Goal: Task Accomplishment & Management: Manage account settings

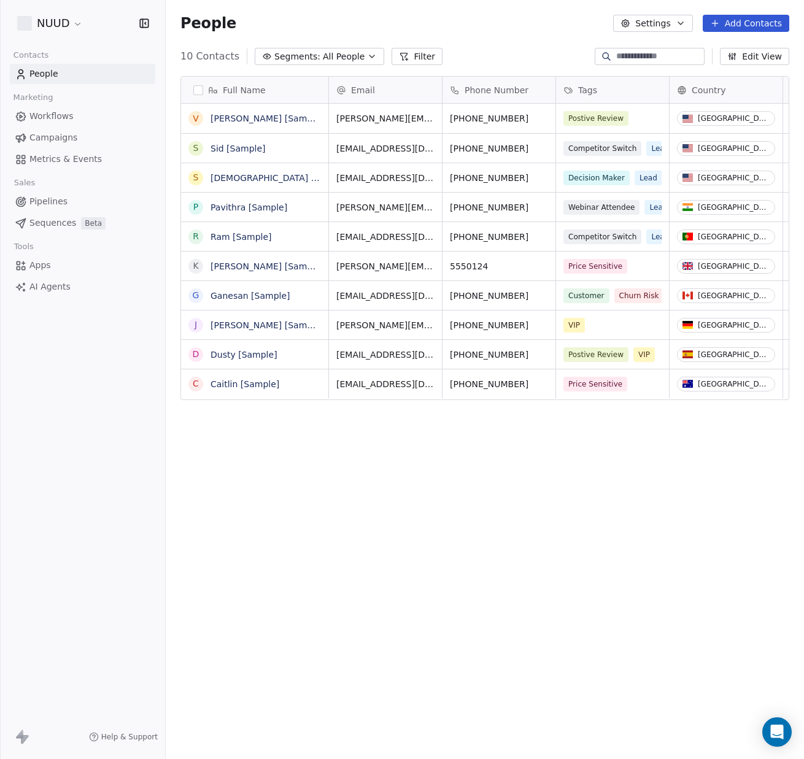
scroll to position [668, 638]
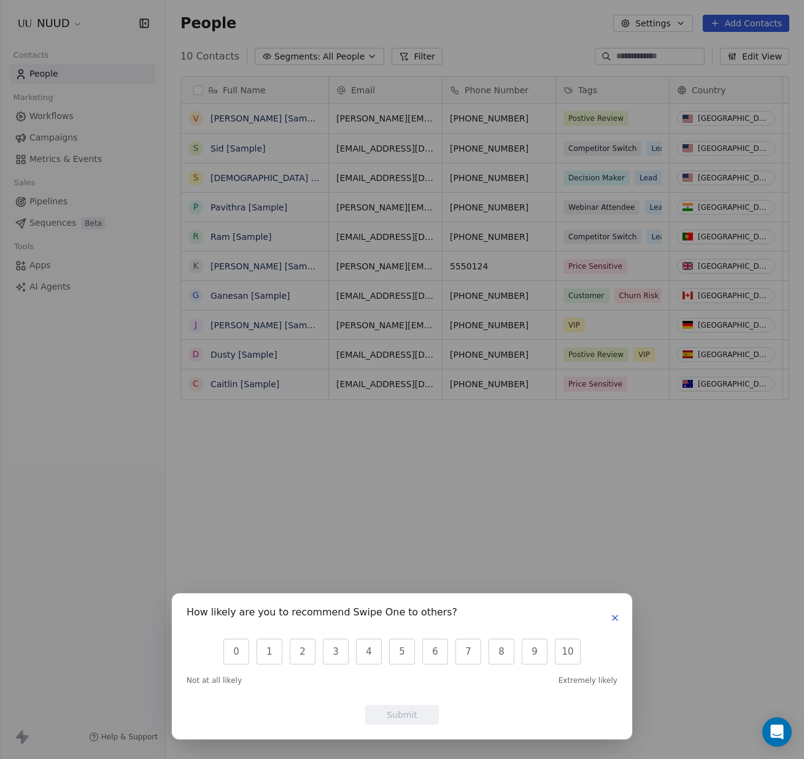
drag, startPoint x: 614, startPoint y: 618, endPoint x: 621, endPoint y: 610, distance: 10.9
click at [614, 618] on icon "button" at bounding box center [615, 618] width 10 height 10
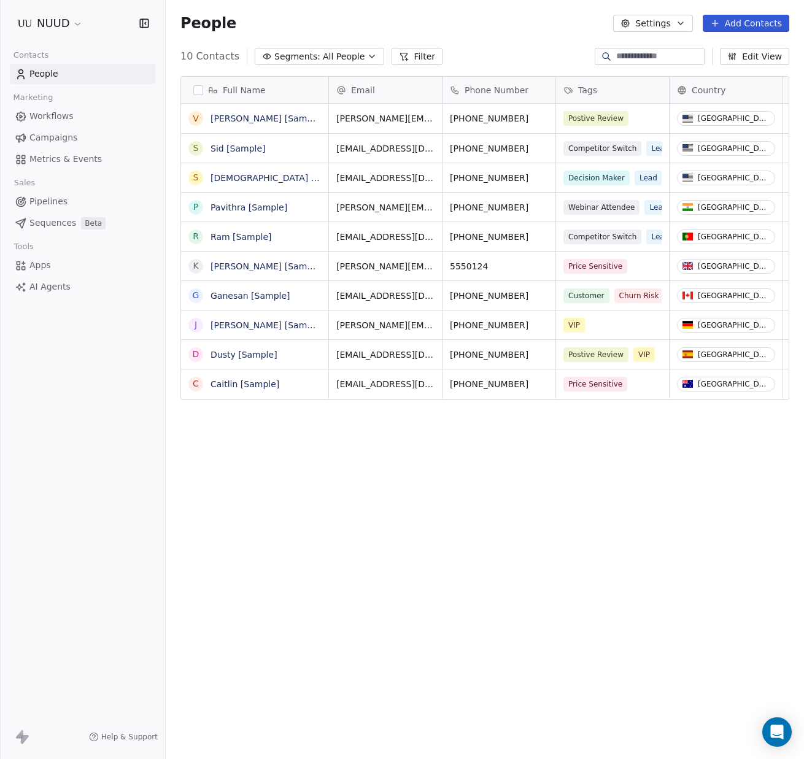
click at [72, 21] on html "NUUD Contacts People Marketing Workflows Campaigns Metrics & Events Sales Pipel…" at bounding box center [402, 379] width 804 height 759
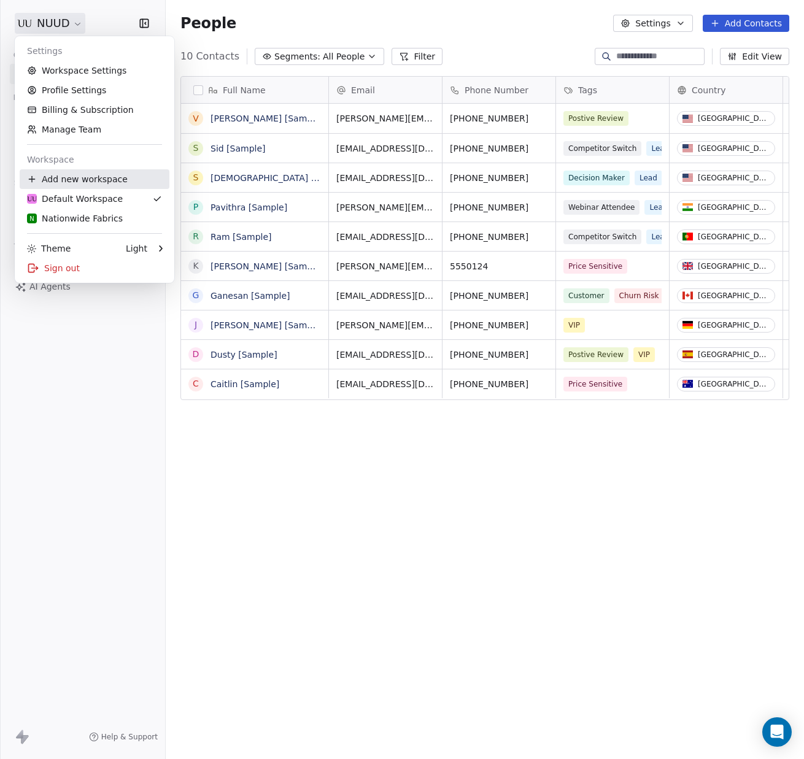
click at [123, 188] on div "Add new workspace" at bounding box center [95, 179] width 150 height 20
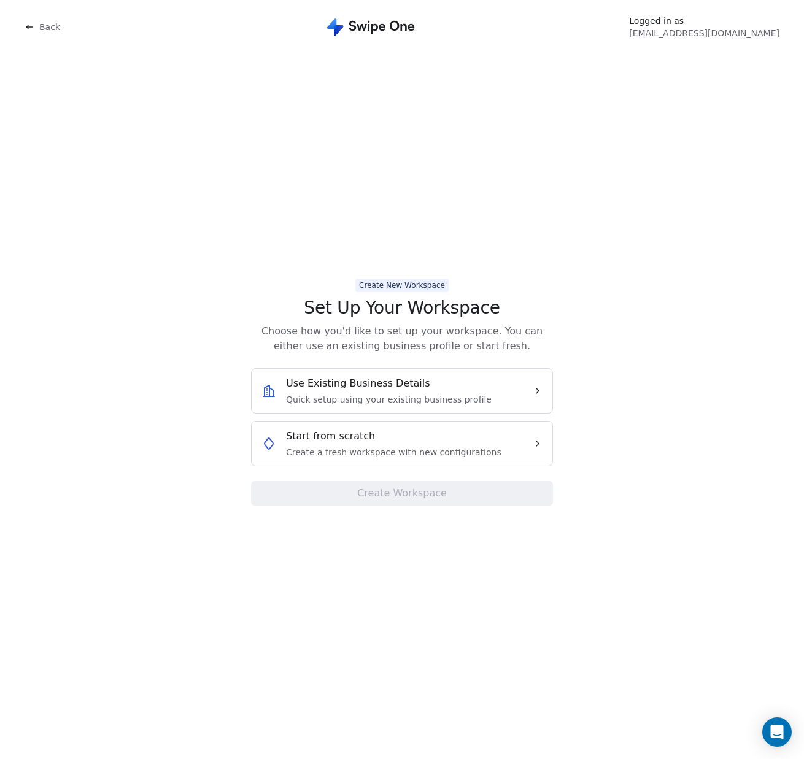
click at [487, 392] on div "Use Existing Business Details Quick setup using your existing business profile" at bounding box center [391, 390] width 261 height 29
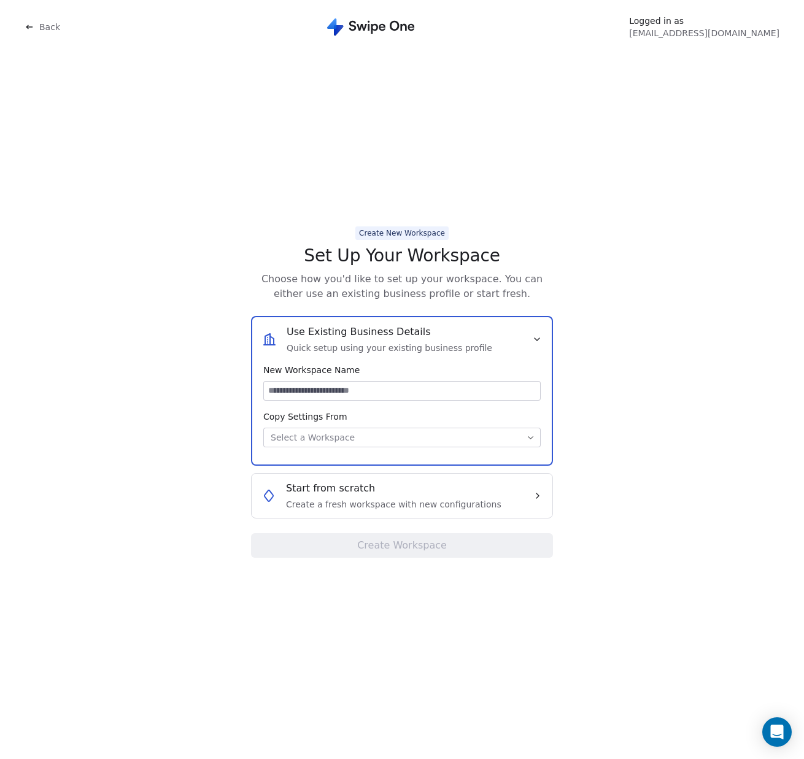
click at [401, 390] on input at bounding box center [402, 391] width 276 height 18
type input "**********"
click at [473, 434] on body "**********" at bounding box center [402, 379] width 804 height 759
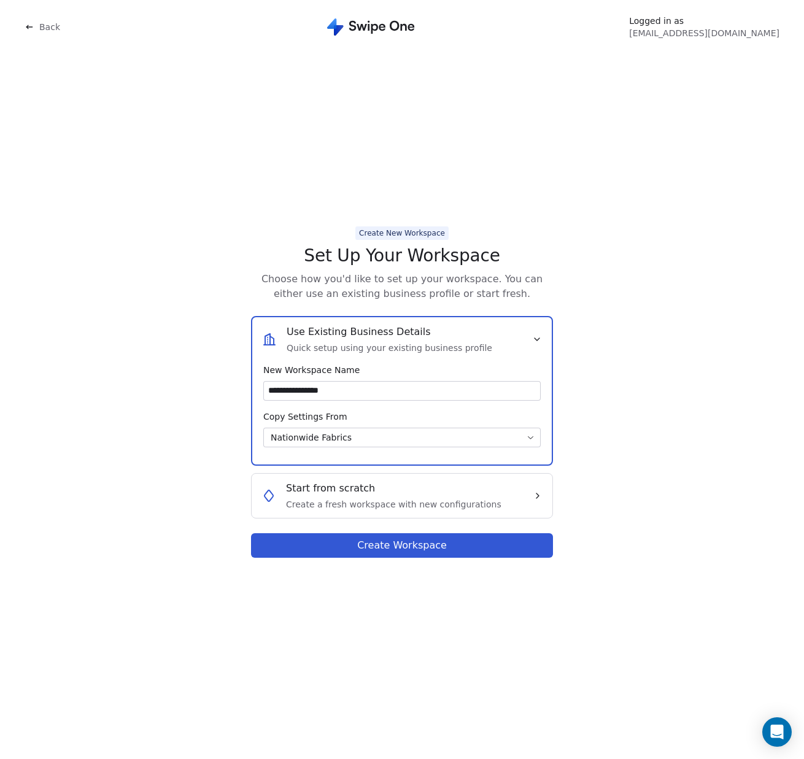
drag, startPoint x: 463, startPoint y: 546, endPoint x: 485, endPoint y: 533, distance: 25.0
click at [464, 545] on button "Create Workspace" at bounding box center [402, 545] width 302 height 25
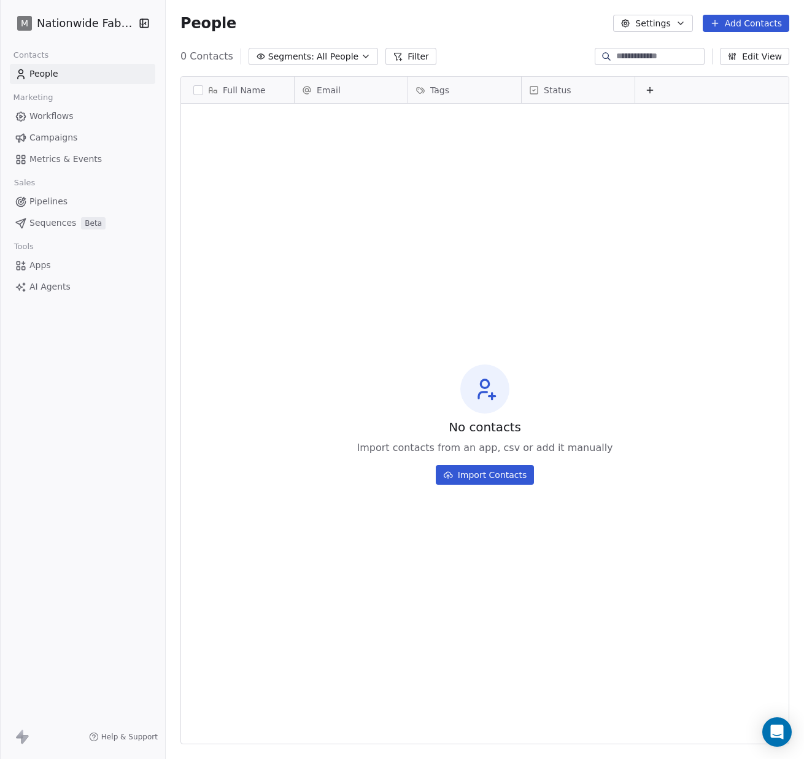
scroll to position [668, 638]
click at [74, 117] on link "Workflows" at bounding box center [82, 116] width 145 height 20
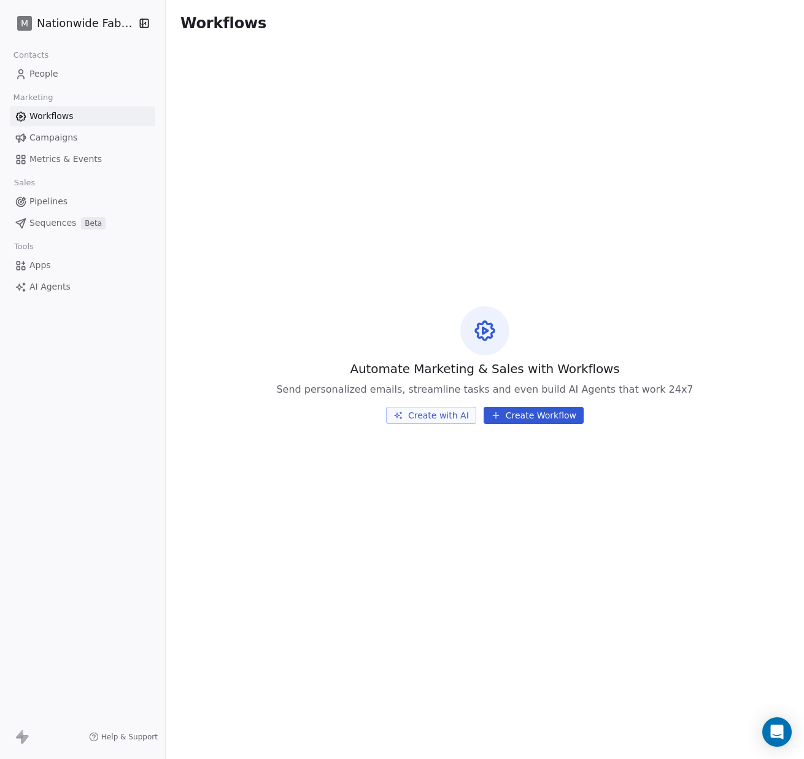
click at [71, 80] on link "People" at bounding box center [82, 74] width 145 height 20
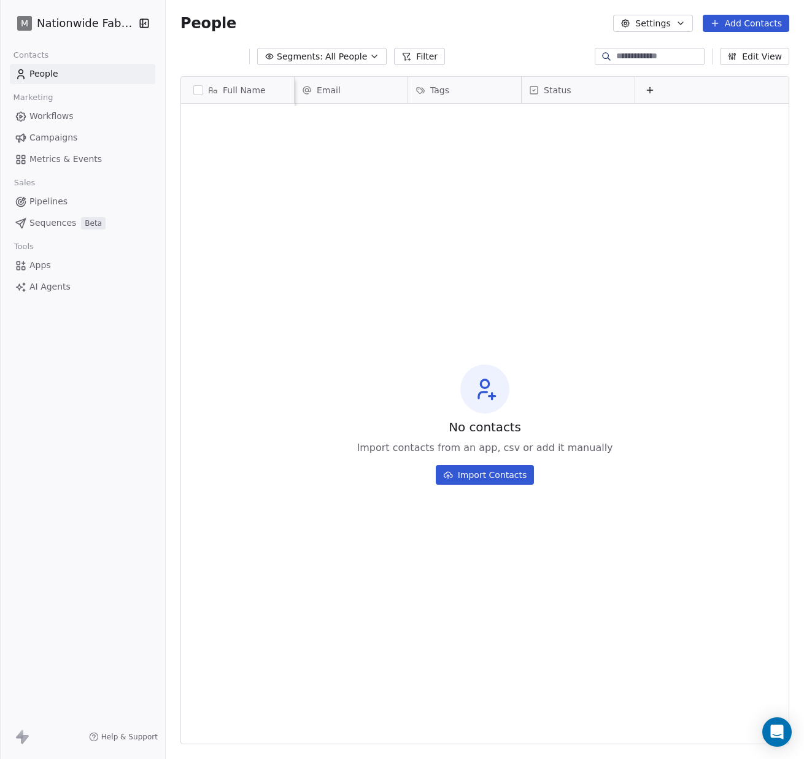
scroll to position [0, 1]
drag, startPoint x: 92, startPoint y: 612, endPoint x: 95, endPoint y: 606, distance: 7.4
click at [92, 612] on div "M Nationwide Fabrics Contacts People Marketing Workflows Campaigns Metrics & Ev…" at bounding box center [82, 379] width 165 height 759
click at [655, 29] on button "Settings" at bounding box center [652, 23] width 79 height 17
click at [598, 36] on html "M Nationwide Fabrics Contacts People Marketing Workflows Campaigns Metrics & Ev…" at bounding box center [402, 379] width 804 height 759
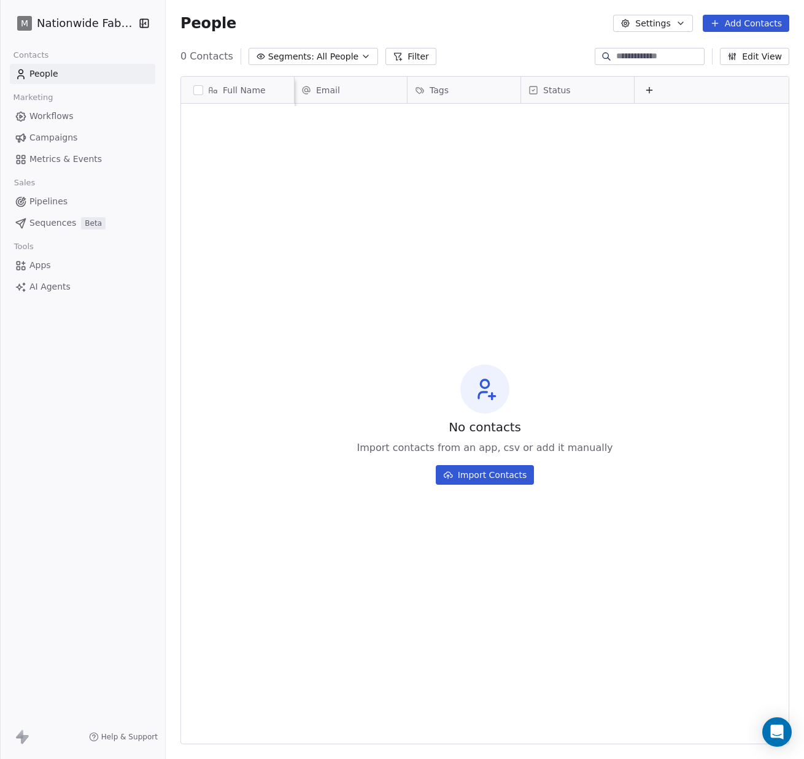
click at [636, 23] on button "Settings" at bounding box center [652, 23] width 79 height 17
click at [456, 23] on html "M Nationwide Fabrics Contacts People Marketing Workflows Campaigns Metrics & Ev…" at bounding box center [402, 379] width 804 height 759
click at [64, 75] on link "People" at bounding box center [82, 74] width 145 height 20
click at [87, 18] on html "M Nationwide Fabrics Contacts People Marketing Workflows Campaigns Metrics & Ev…" at bounding box center [402, 379] width 804 height 759
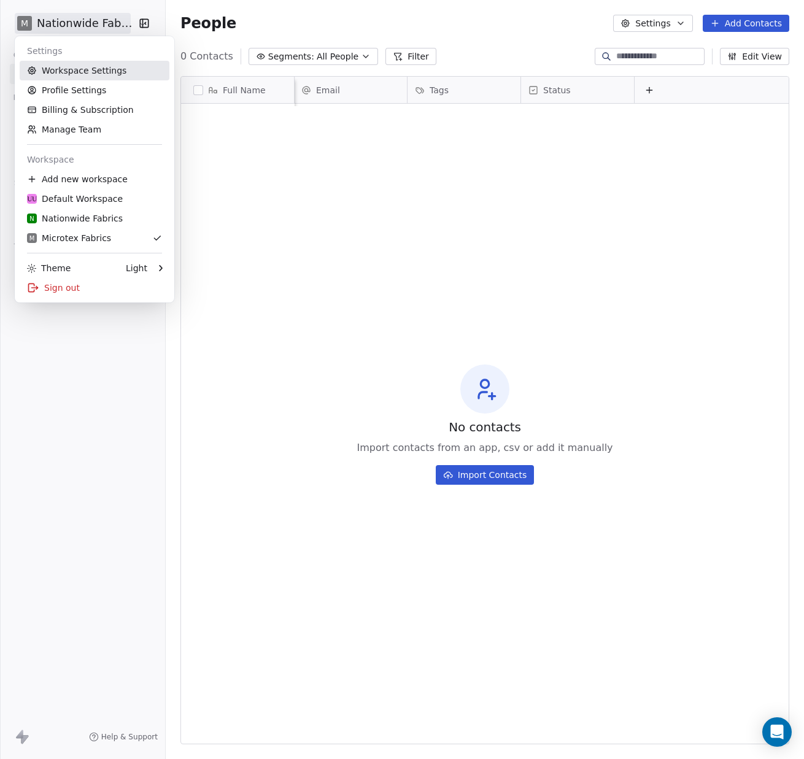
click at [98, 74] on link "Workspace Settings" at bounding box center [95, 71] width 150 height 20
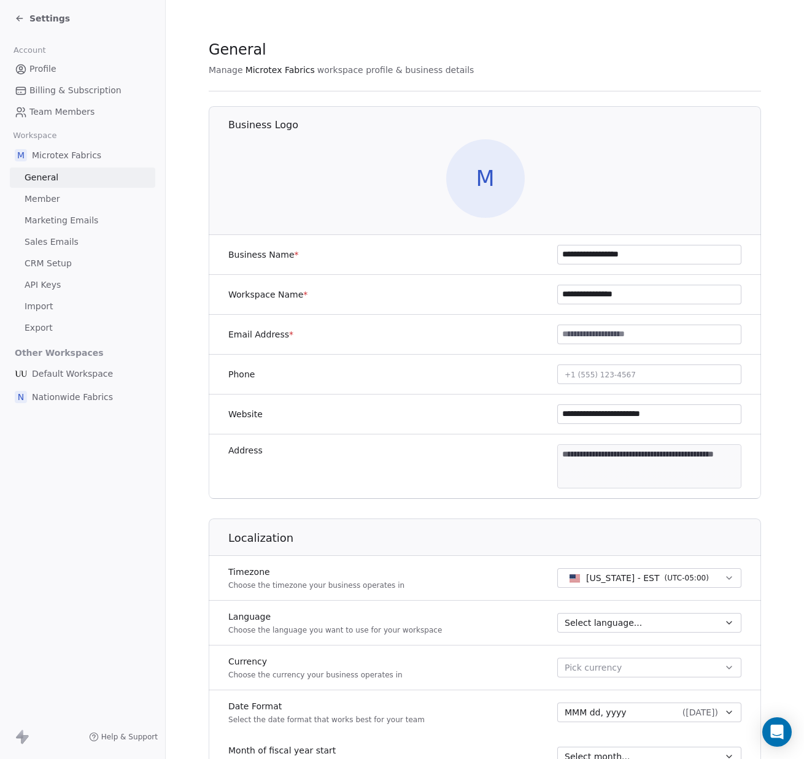
click at [62, 197] on link "Member" at bounding box center [82, 199] width 145 height 20
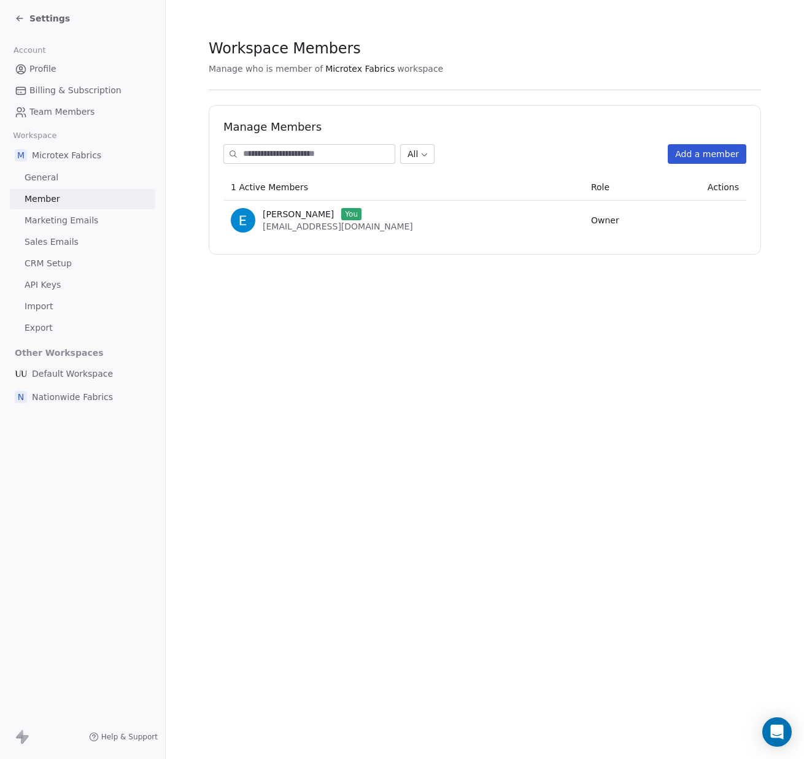
click at [714, 161] on button "Add a member" at bounding box center [707, 154] width 79 height 20
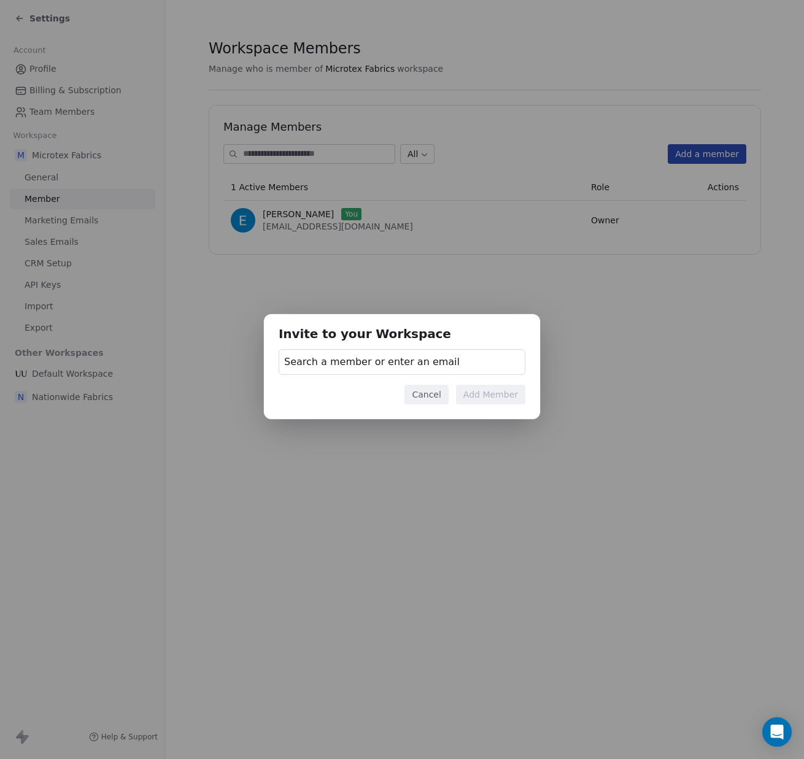
click at [463, 368] on div "Search a member or enter an email" at bounding box center [402, 362] width 247 height 26
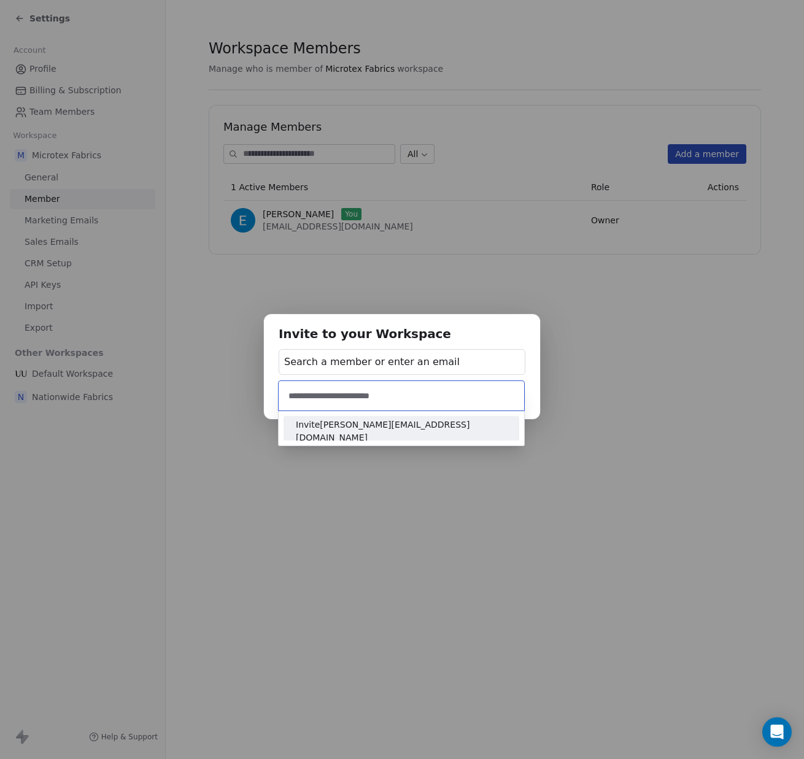
type input "**********"
drag, startPoint x: 404, startPoint y: 429, endPoint x: 413, endPoint y: 428, distance: 8.8
click at [404, 429] on span "Invite andrea@microtexfabrics.com" at bounding box center [401, 431] width 211 height 26
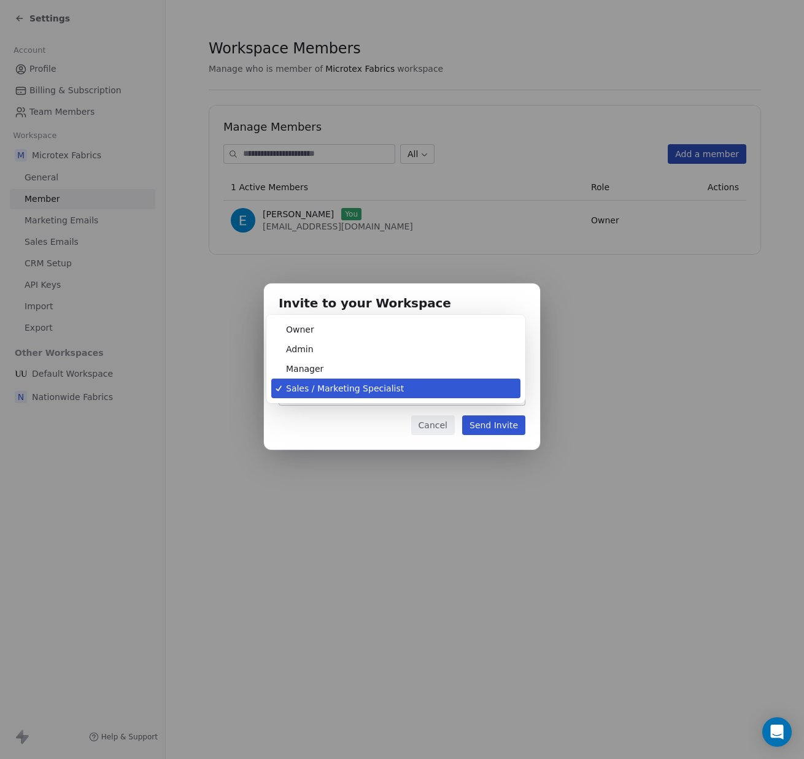
click at [501, 389] on body "Settings Account Profile Billing & Subscription Team Members Workspace M Microt…" at bounding box center [402, 379] width 804 height 759
click at [533, 392] on div "Invite to your Workspace andrea@microtexfabrics.com Role Sales / Marketing Spec…" at bounding box center [402, 380] width 804 height 232
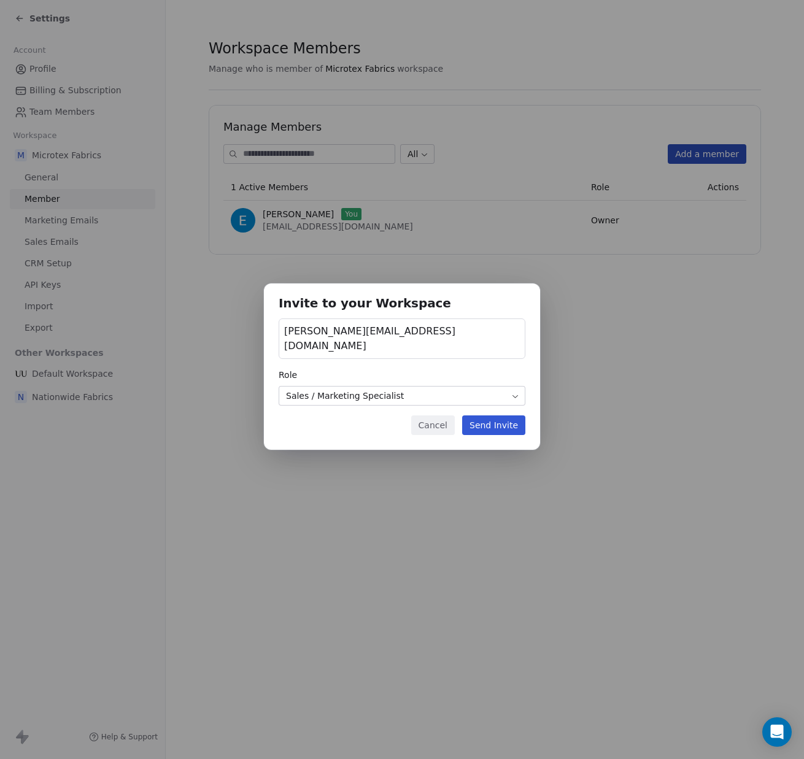
click at [502, 425] on button "Send Invite" at bounding box center [493, 425] width 63 height 20
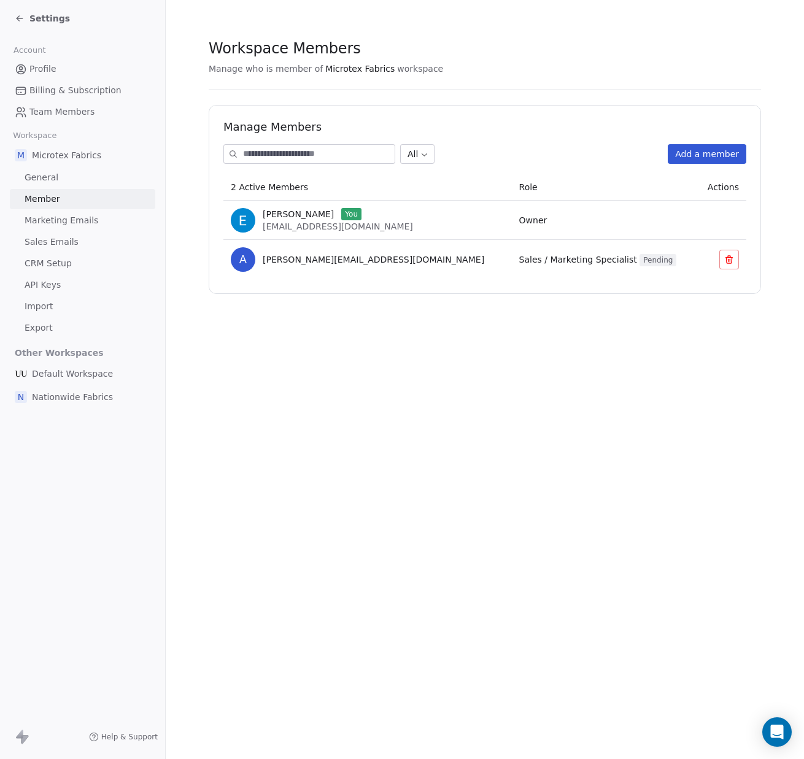
click at [21, 18] on icon at bounding box center [20, 18] width 6 height 0
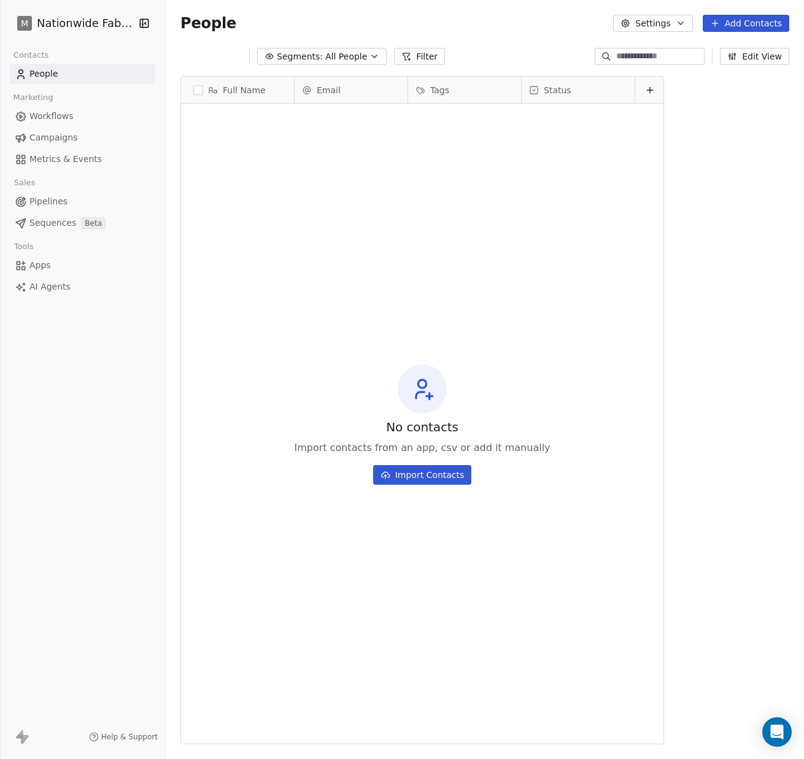
scroll to position [668, 638]
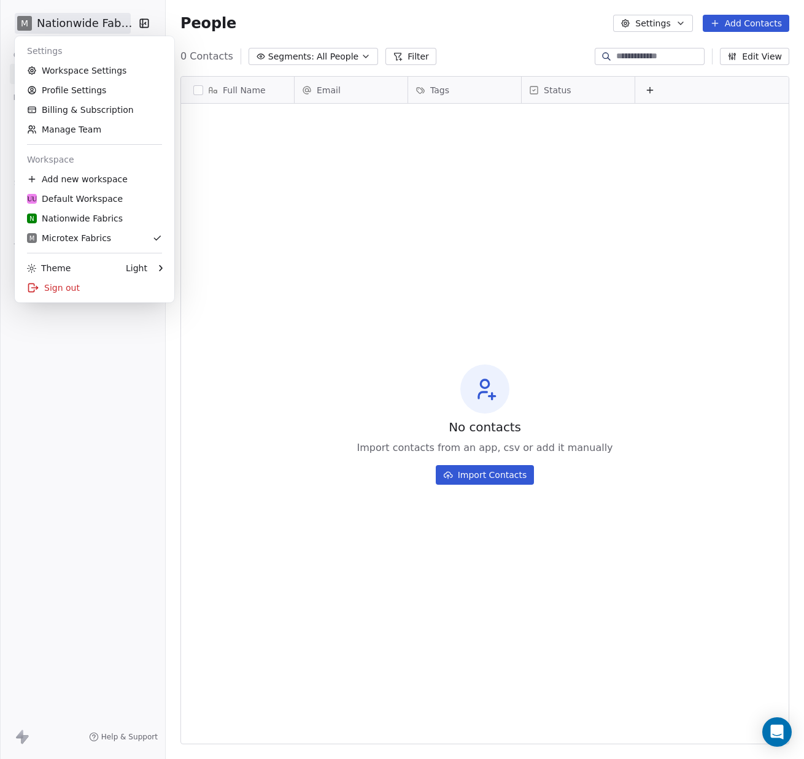
click at [104, 20] on html "M Nationwide Fabrics Contacts People Marketing Workflows Campaigns Metrics & Ev…" at bounding box center [402, 379] width 804 height 759
click at [122, 240] on div "M Microtex Fabrics" at bounding box center [94, 238] width 135 height 12
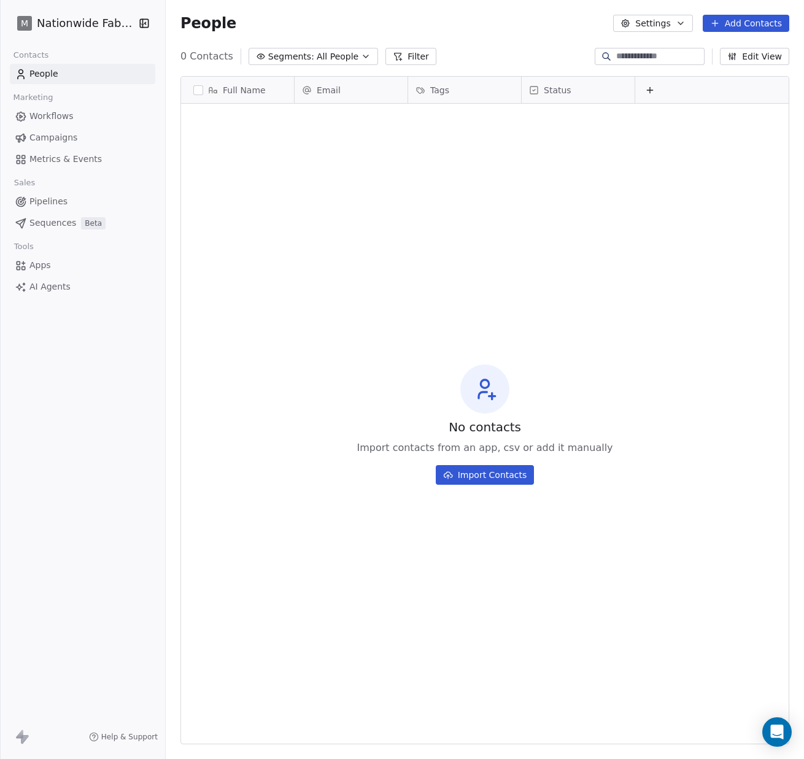
drag, startPoint x: 123, startPoint y: 312, endPoint x: 117, endPoint y: 278, distance: 34.4
click at [123, 312] on div "M Nationwide Fabrics Contacts People Marketing Workflows Campaigns Metrics & Ev…" at bounding box center [82, 379] width 165 height 759
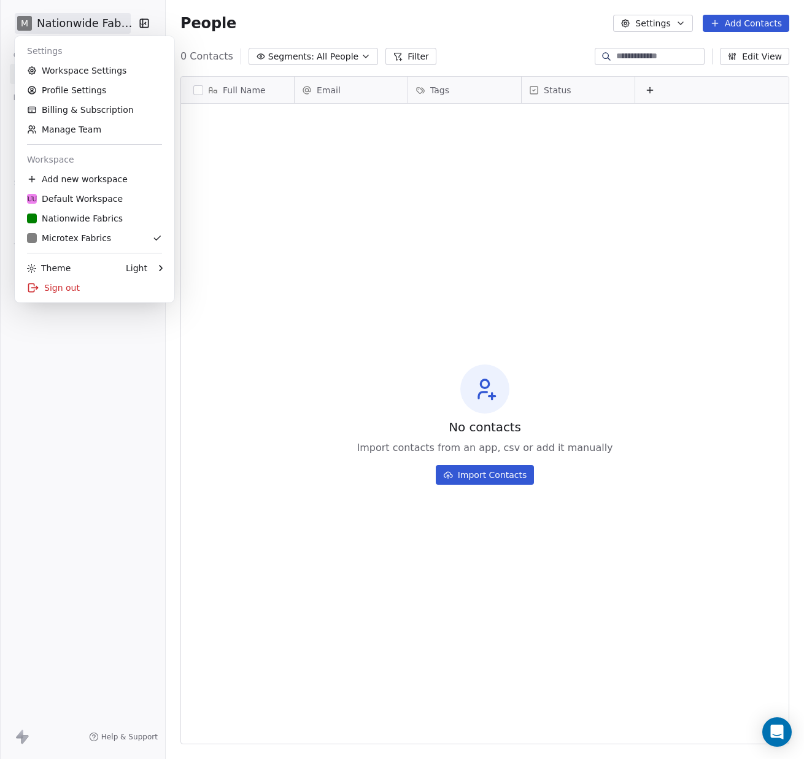
click at [83, 26] on html "M Nationwide Fabrics Contacts People Marketing Workflows Campaigns Metrics & Ev…" at bounding box center [402, 379] width 804 height 759
click at [104, 328] on html "M Nationwide Fabrics Contacts People Marketing Workflows Campaigns Metrics & Ev…" at bounding box center [402, 379] width 804 height 759
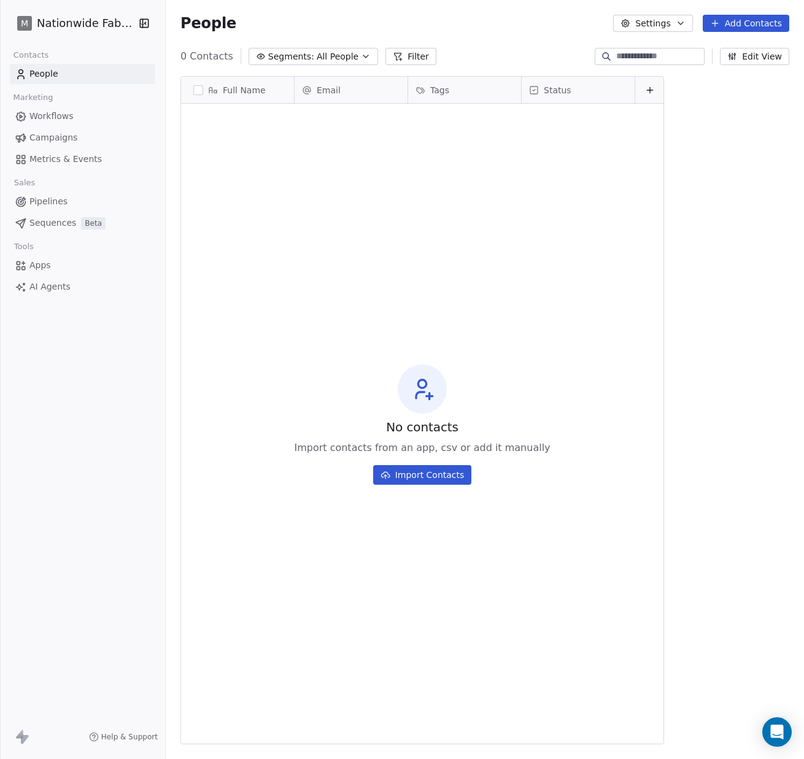
scroll to position [668, 638]
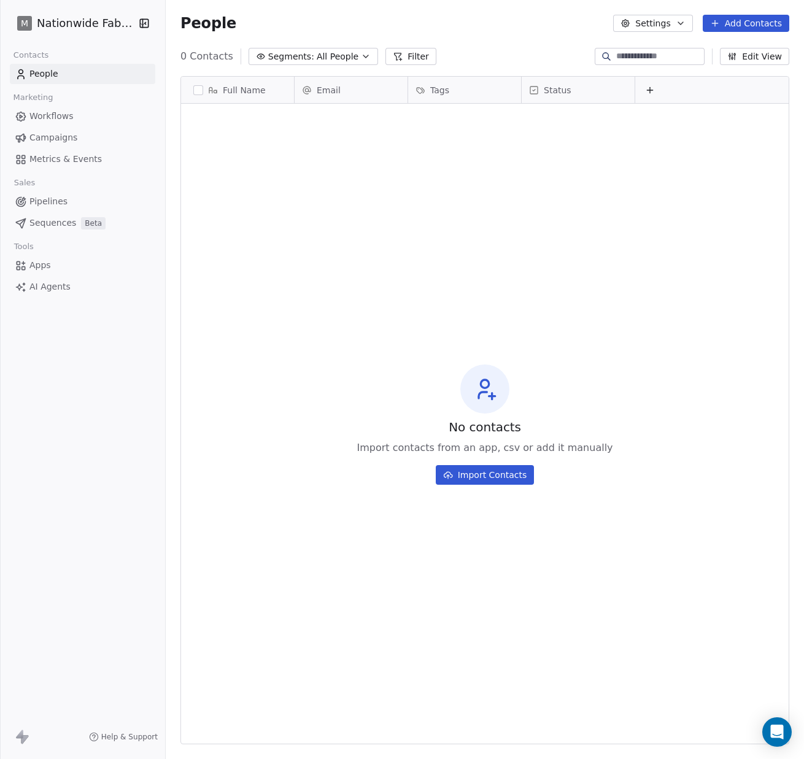
click at [514, 470] on button "Import Contacts" at bounding box center [485, 475] width 99 height 20
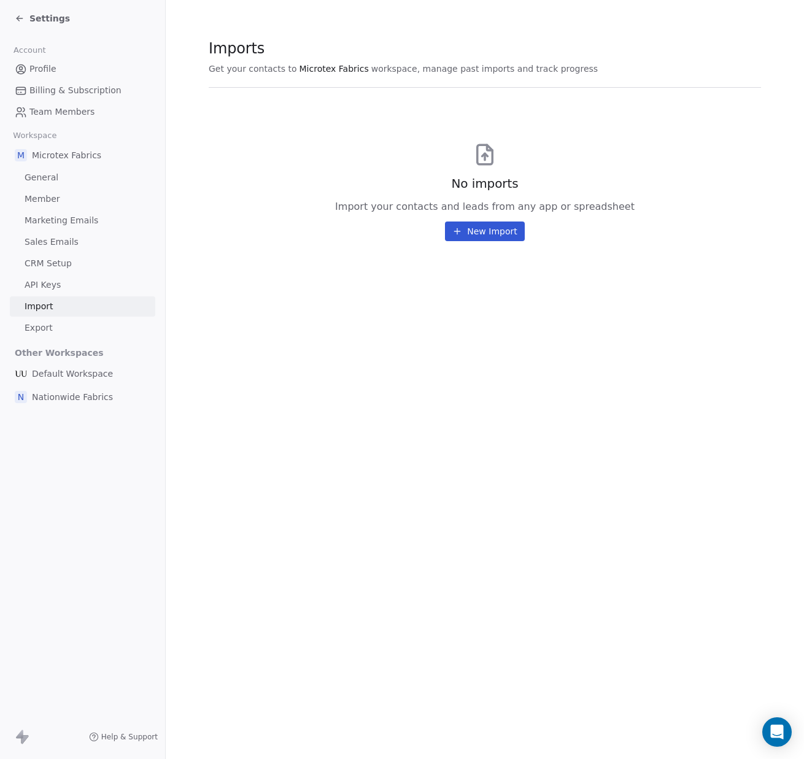
click at [503, 233] on button "New Import" at bounding box center [484, 231] width 79 height 20
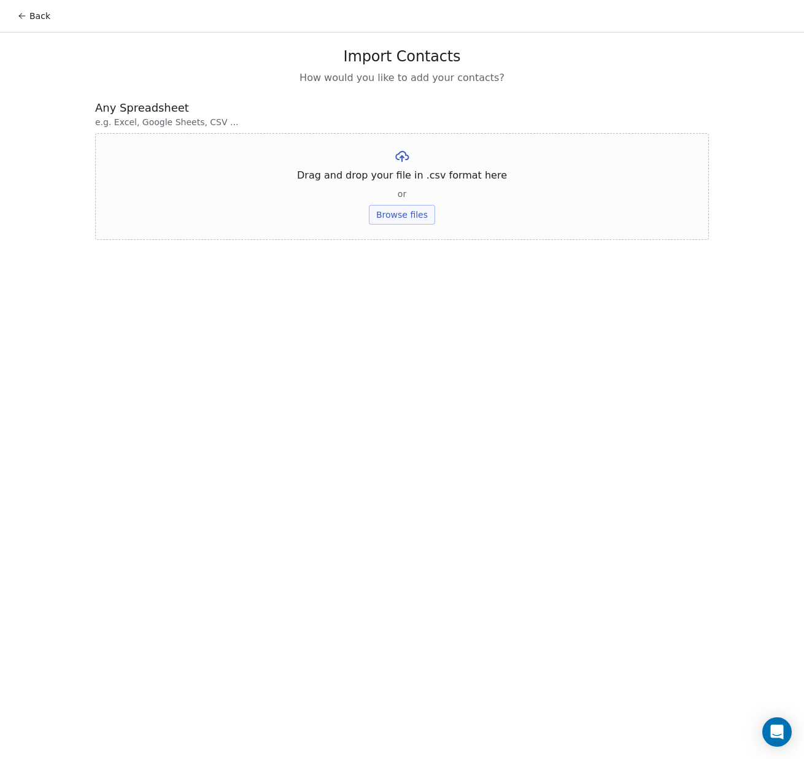
click at [403, 214] on button "Browse files" at bounding box center [402, 215] width 66 height 20
click at [414, 184] on button "Upload" at bounding box center [401, 181] width 45 height 20
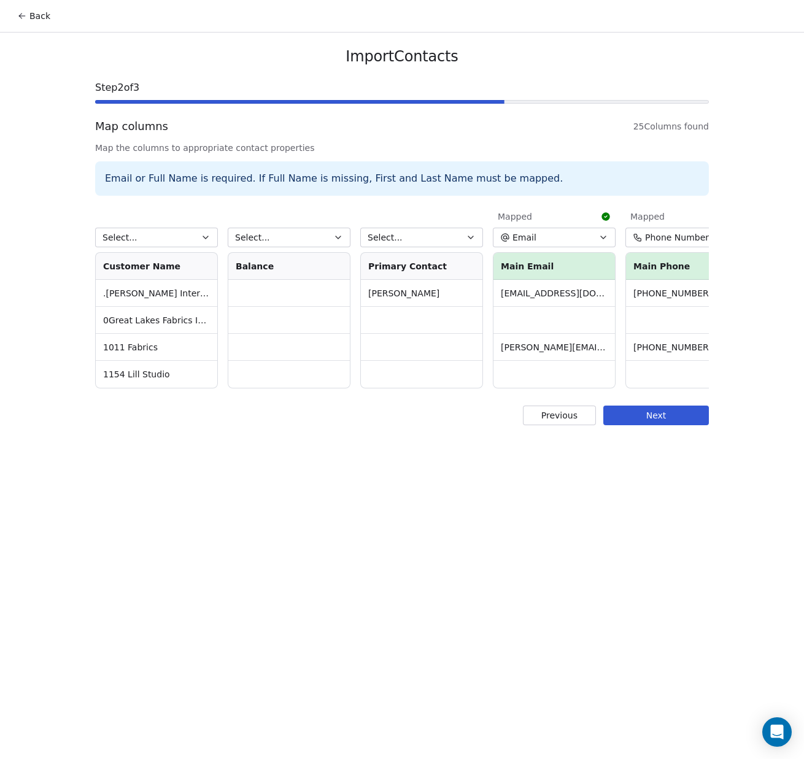
click at [332, 241] on button "Select..." at bounding box center [289, 238] width 123 height 20
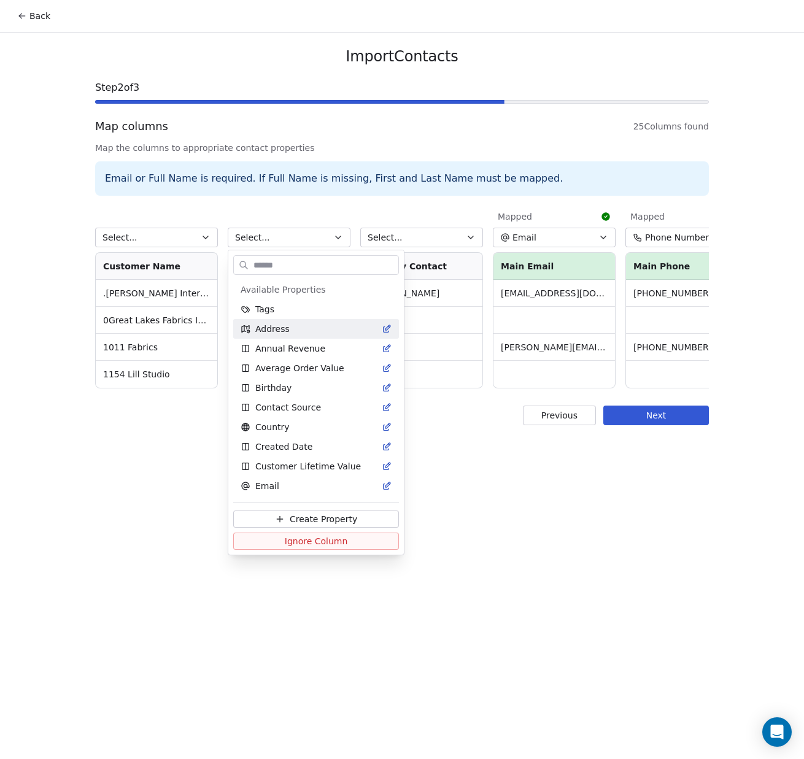
click at [469, 450] on html "Back Import Contacts Step 2 of 3 Map columns 25 Columns found Map the columns t…" at bounding box center [402, 379] width 804 height 759
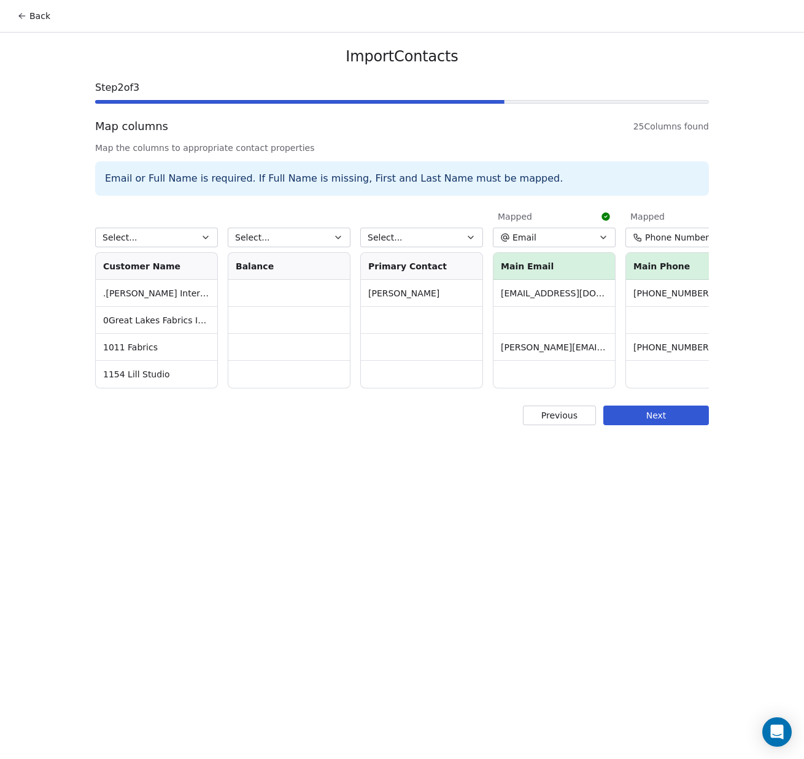
click at [202, 244] on button "Select..." at bounding box center [156, 238] width 123 height 20
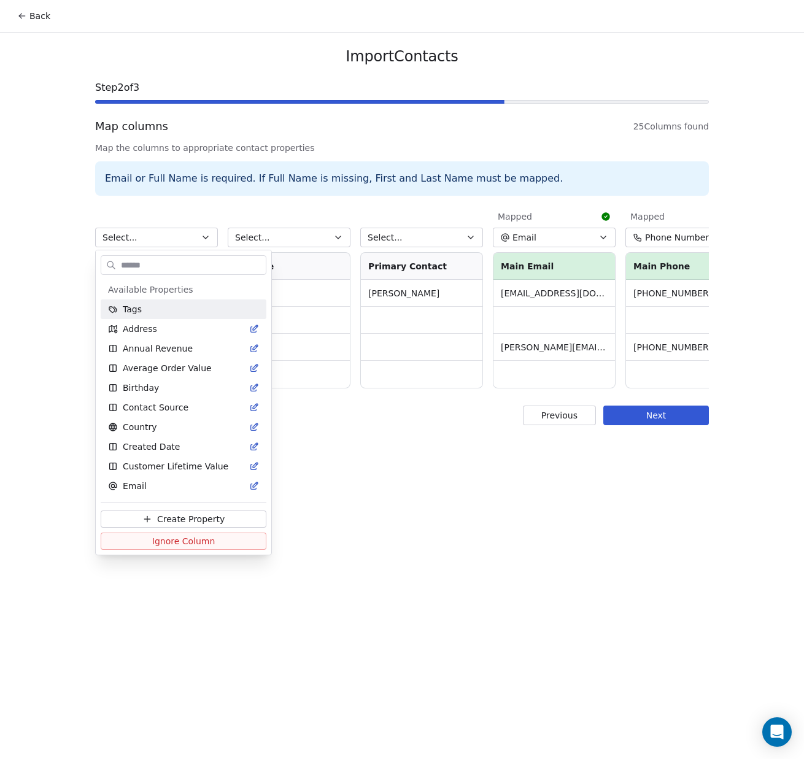
drag, startPoint x: 393, startPoint y: 464, endPoint x: 404, endPoint y: 460, distance: 12.6
click at [393, 464] on html "Back Import Contacts Step 2 of 3 Map columns 25 Columns found Map the columns t…" at bounding box center [402, 379] width 804 height 759
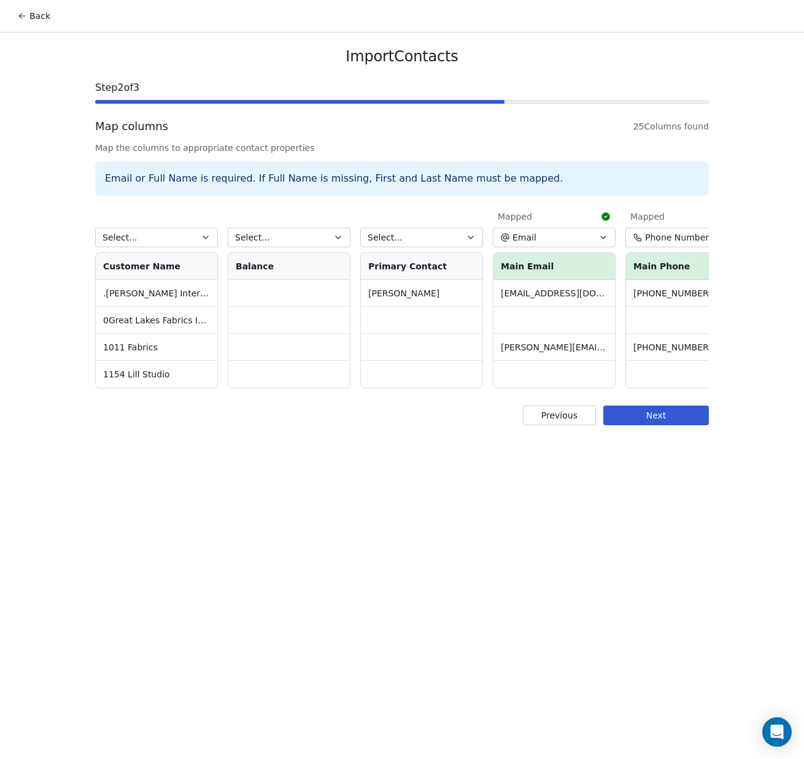
click at [186, 237] on button "Select..." at bounding box center [156, 238] width 123 height 20
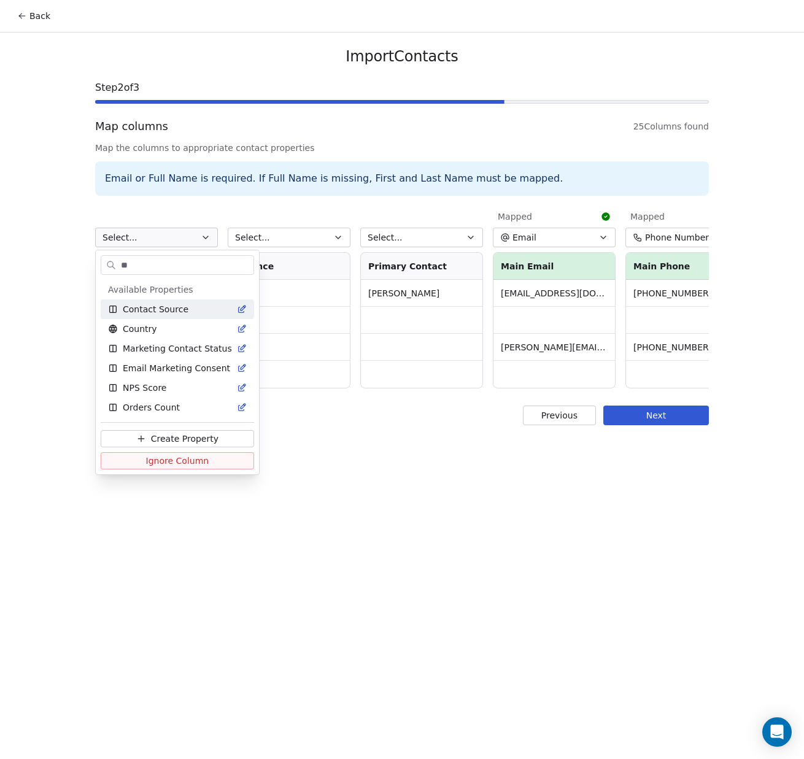
type input "*"
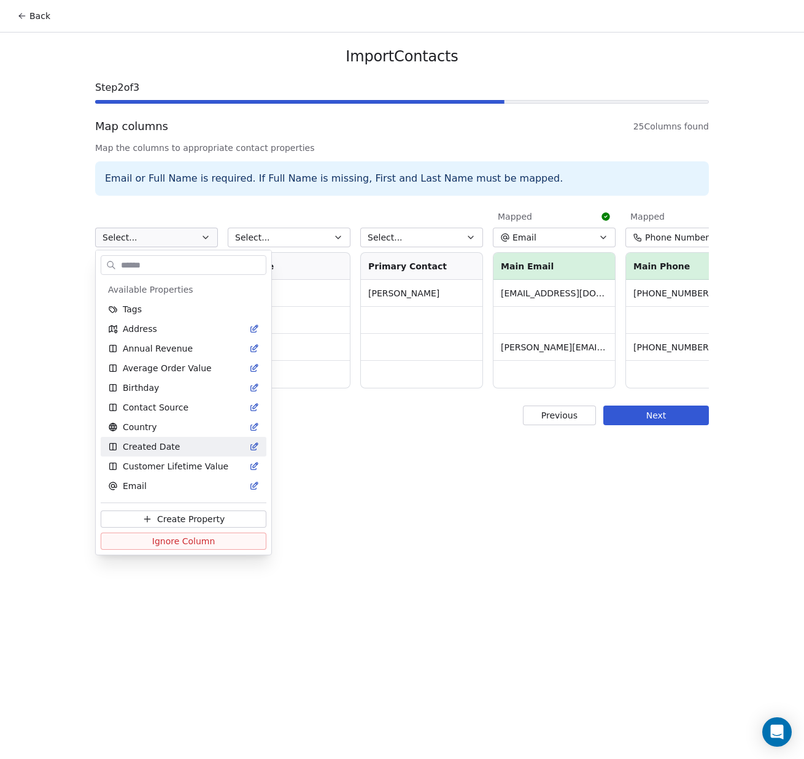
click at [375, 441] on html "Back Import Contacts Step 2 of 3 Map columns 25 Columns found Map the columns t…" at bounding box center [402, 379] width 804 height 759
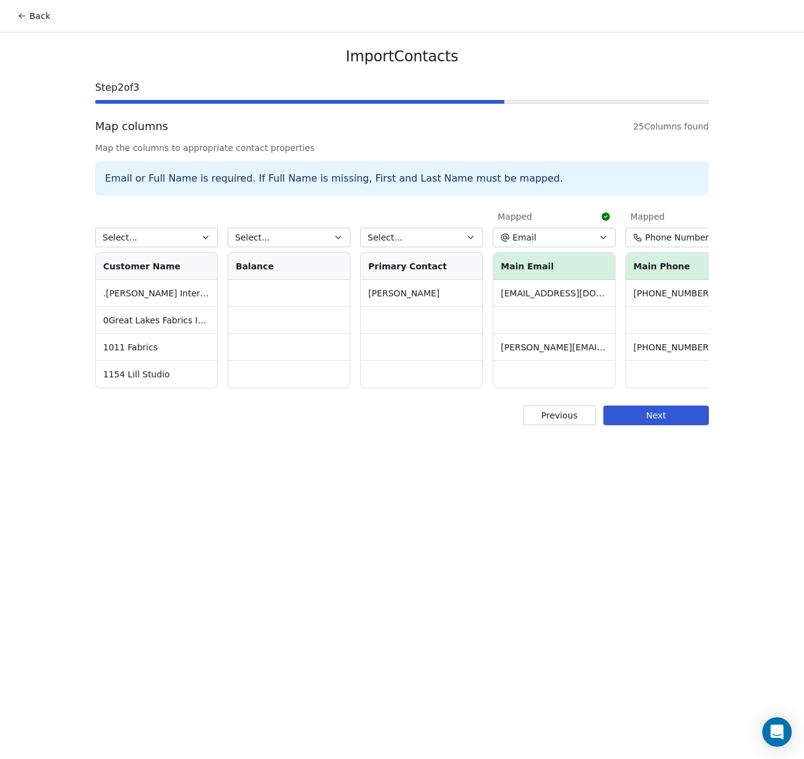
click at [469, 234] on icon "button" at bounding box center [471, 238] width 10 height 10
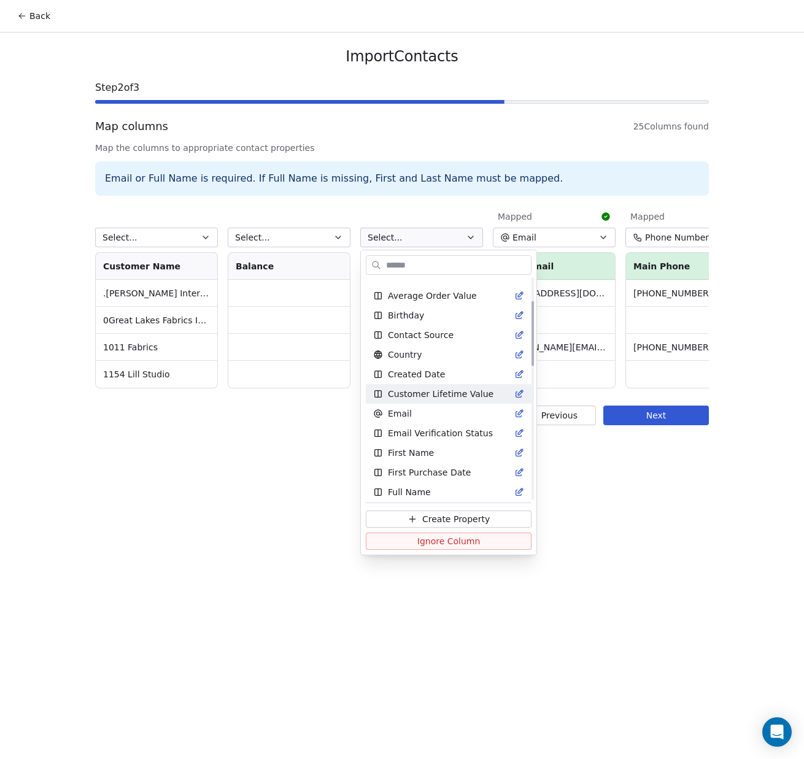
scroll to position [80, 0]
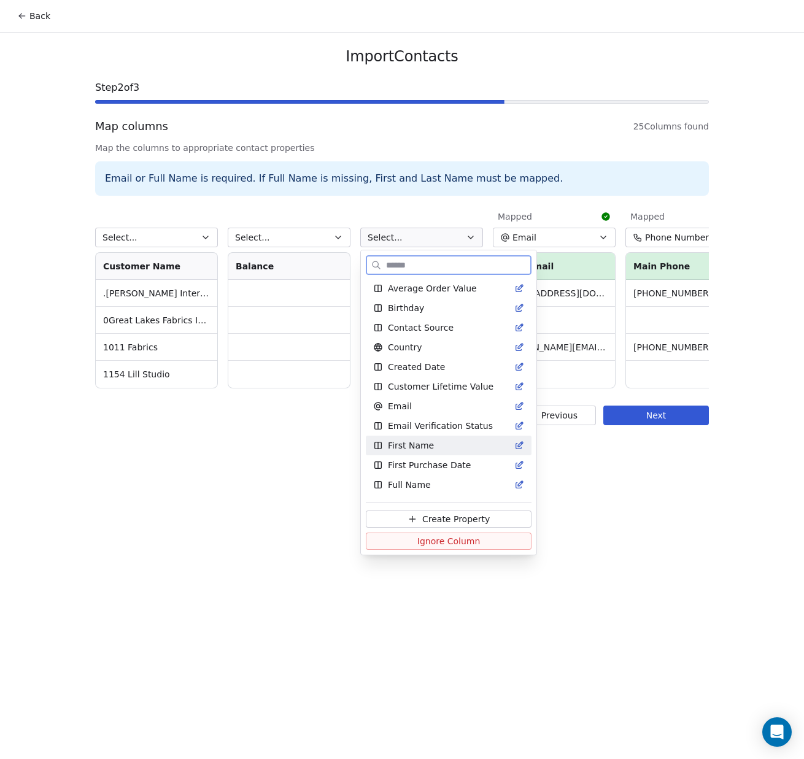
click at [430, 441] on span "First Name" at bounding box center [411, 445] width 46 height 12
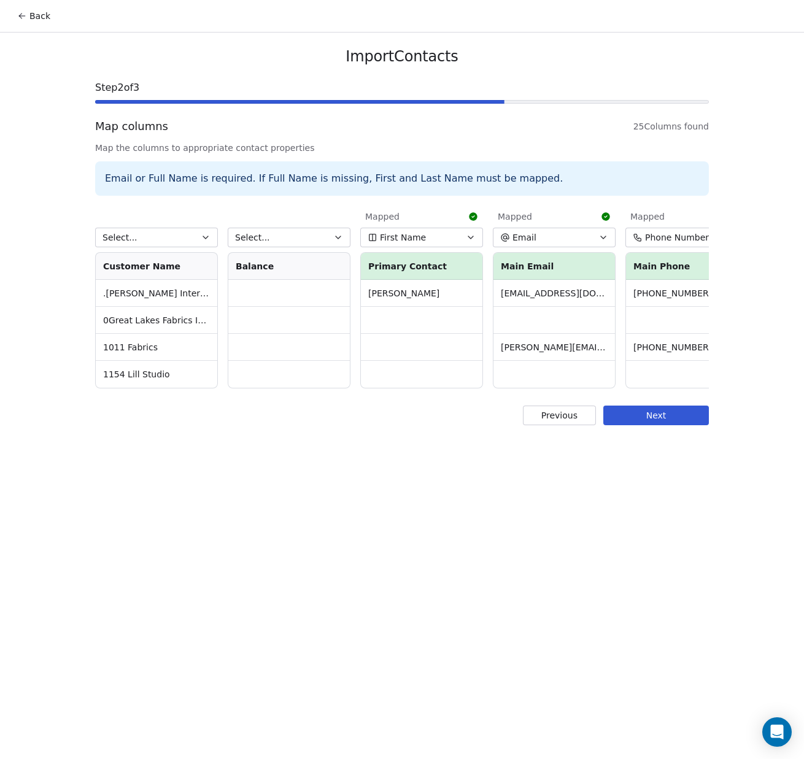
click at [307, 424] on div "Previous Next" at bounding box center [402, 416] width 614 height 20
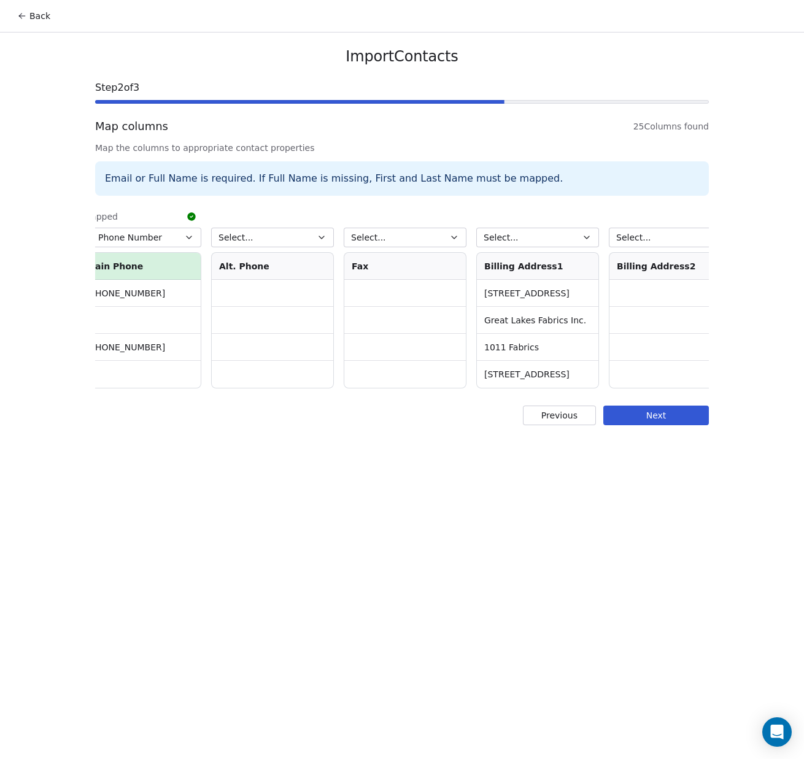
scroll to position [0, 649]
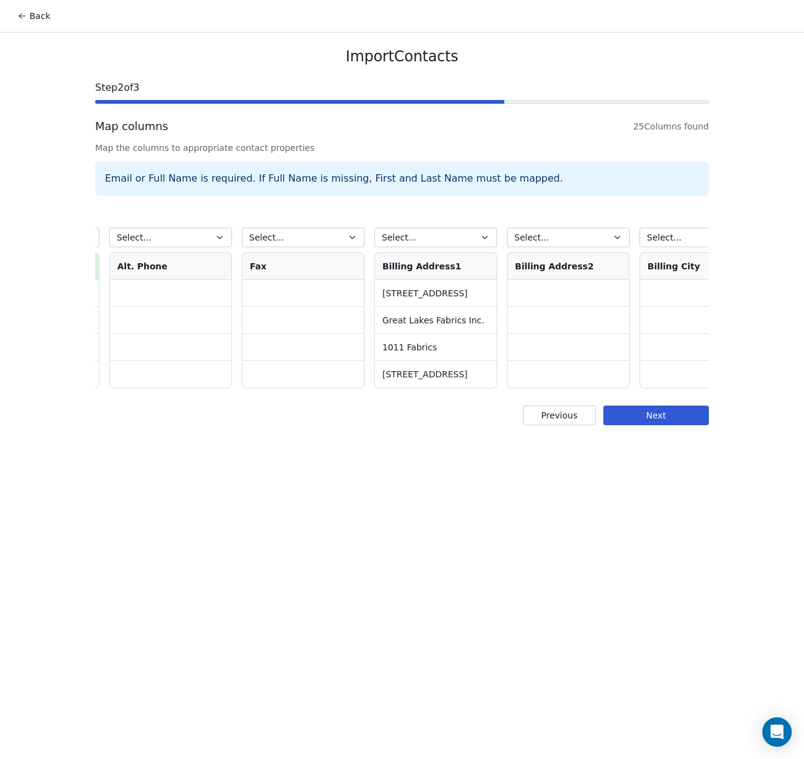
click at [477, 233] on button "Select..." at bounding box center [435, 238] width 123 height 20
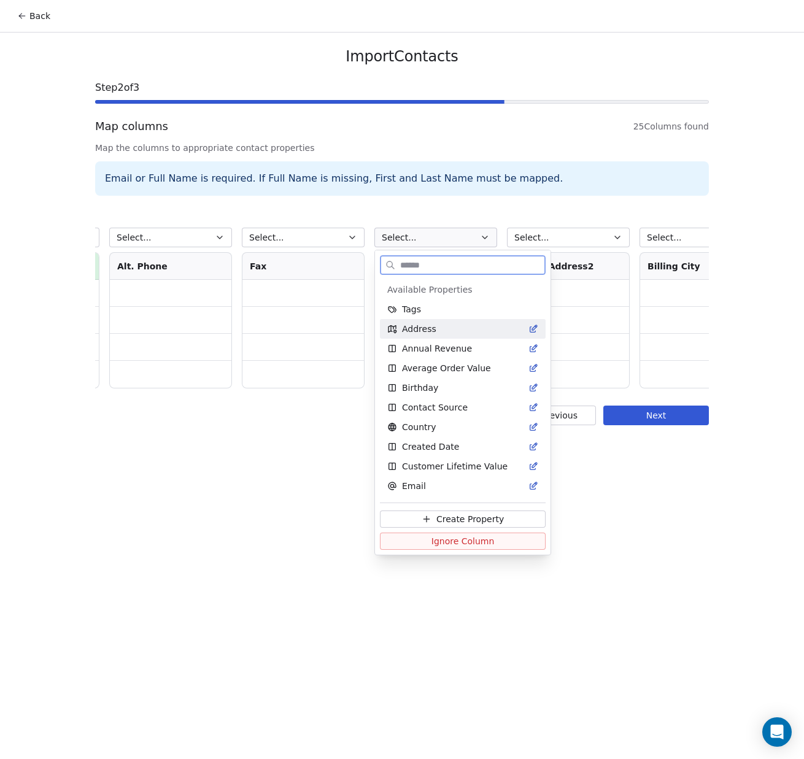
drag, startPoint x: 466, startPoint y: 325, endPoint x: 492, endPoint y: 300, distance: 36.5
click at [466, 325] on div "Address" at bounding box center [462, 329] width 151 height 12
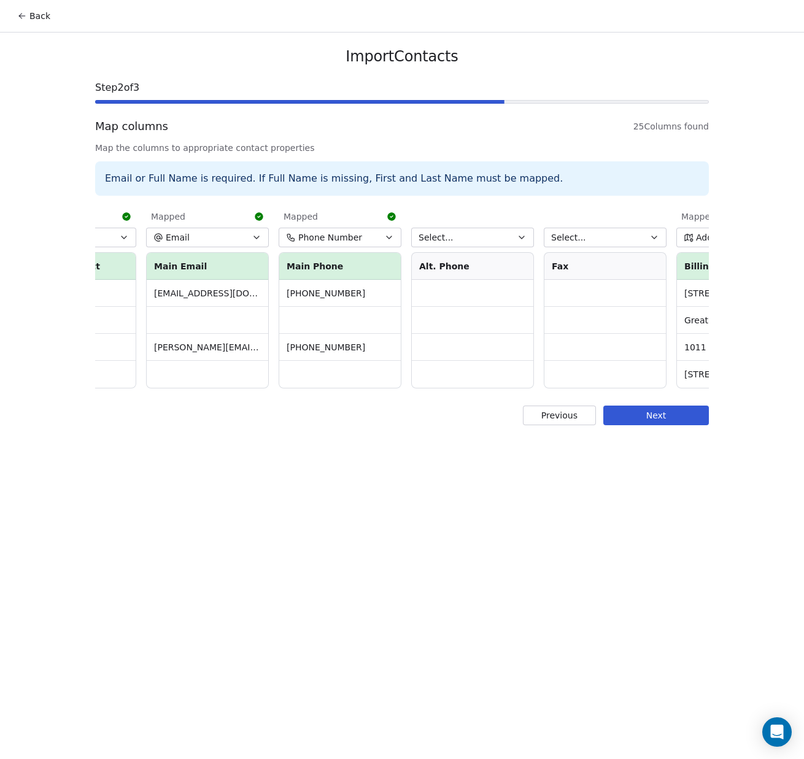
scroll to position [0, 0]
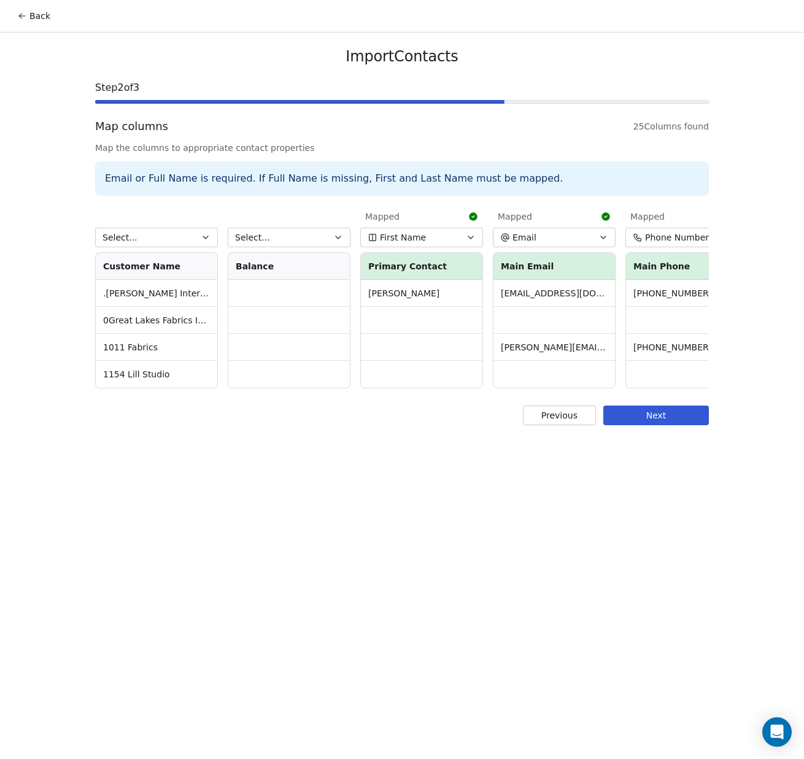
click at [211, 232] on button "Select..." at bounding box center [156, 238] width 123 height 20
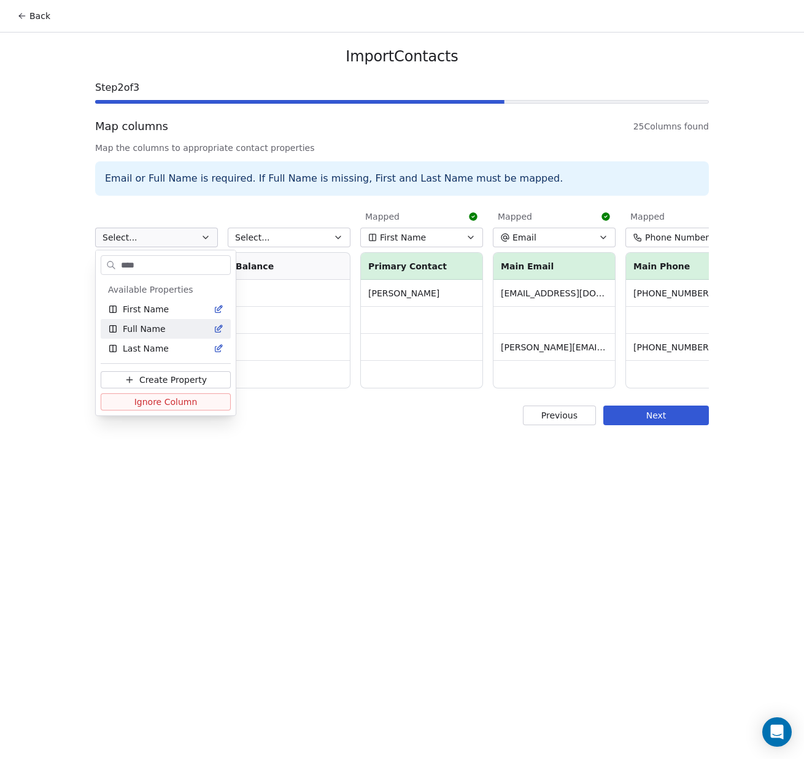
type input "****"
click at [179, 329] on div "Full Name" at bounding box center [165, 329] width 115 height 12
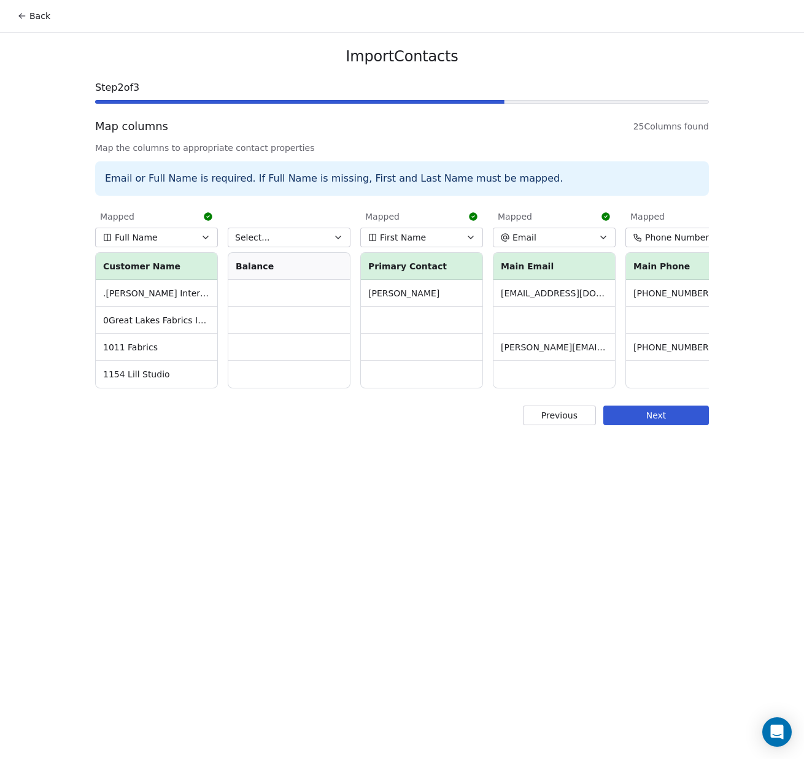
click at [461, 482] on div "Back Import Contacts Step 2 of 3 Map columns 25 Columns found Map the columns t…" at bounding box center [402, 379] width 804 height 759
click at [199, 237] on button "Full Name" at bounding box center [156, 238] width 123 height 20
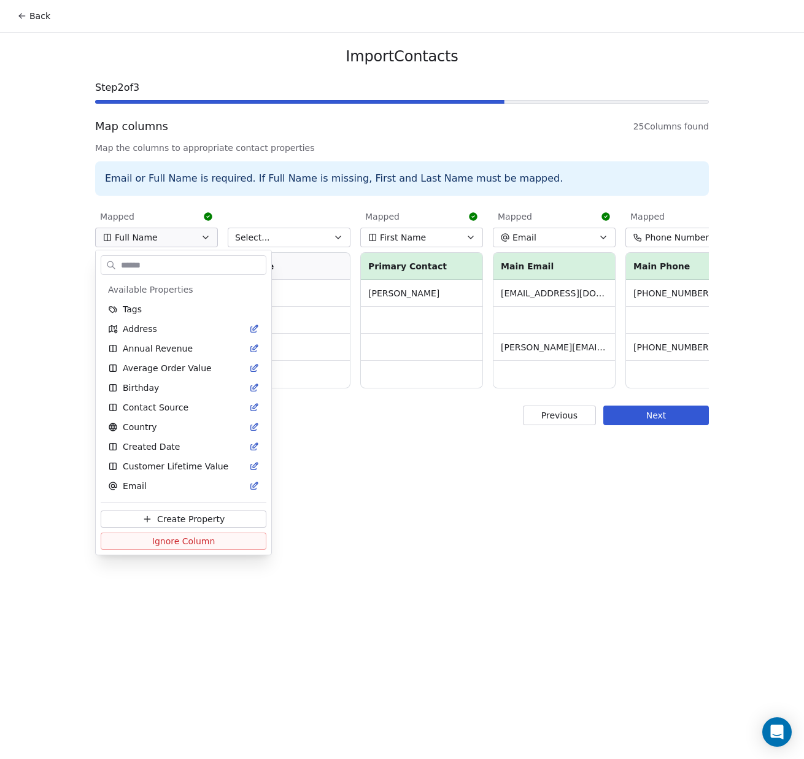
scroll to position [77, 0]
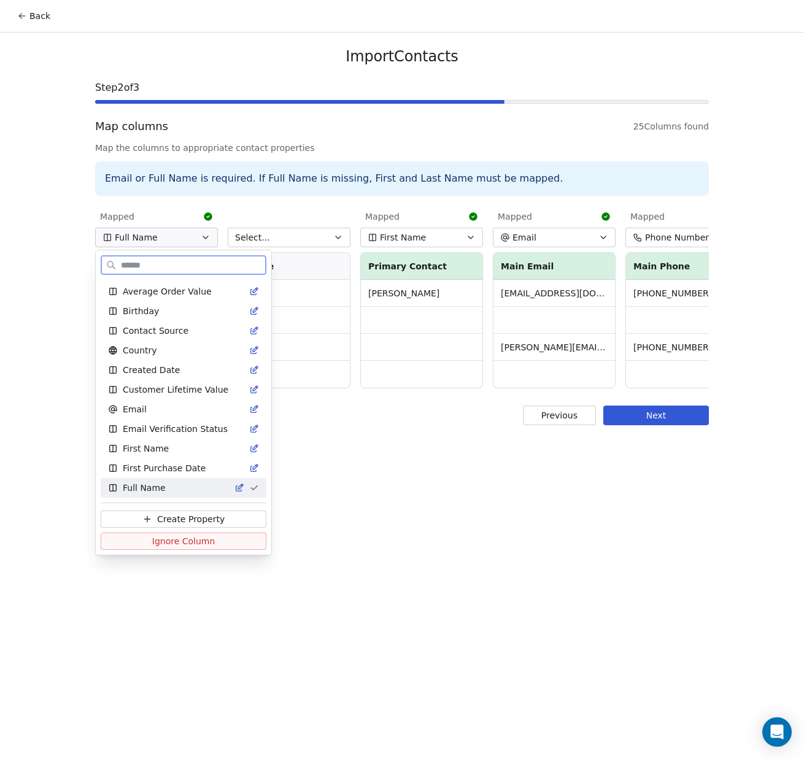
click at [198, 513] on span "Create Property" at bounding box center [190, 519] width 67 height 12
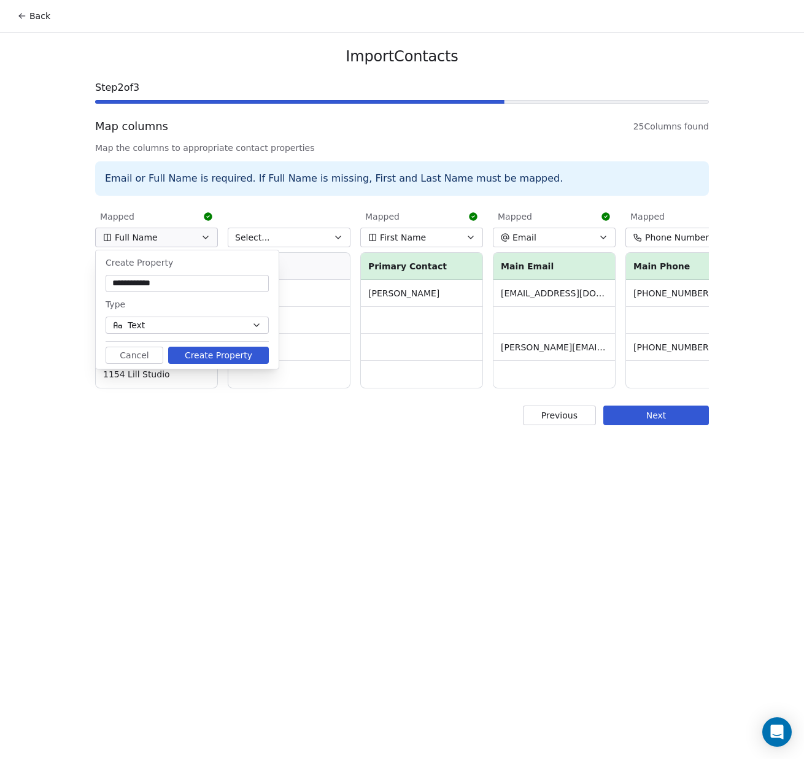
type input "**********"
click at [211, 355] on button "Create Property" at bounding box center [218, 355] width 101 height 17
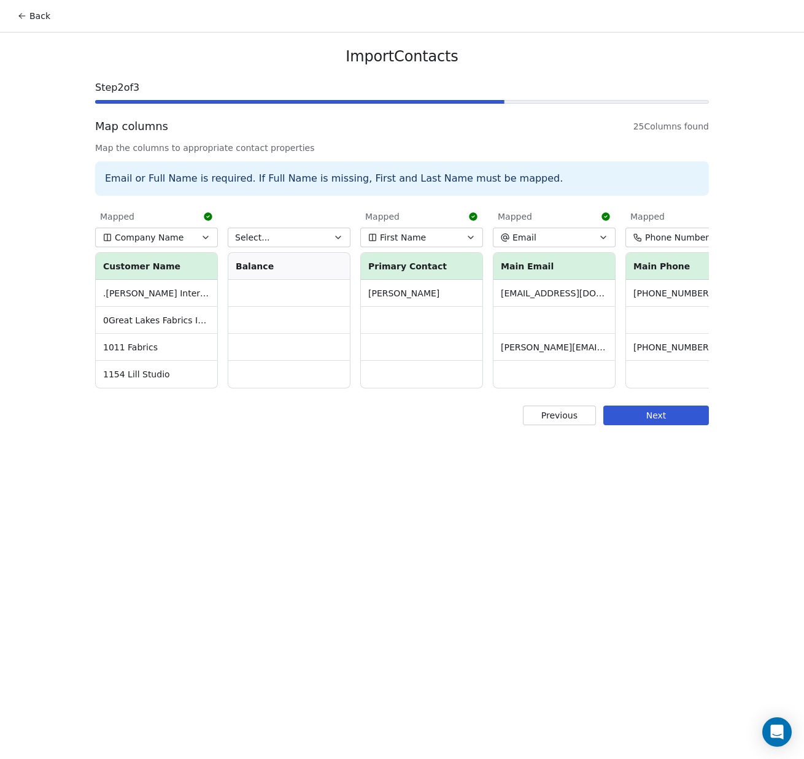
click at [648, 416] on button "Next" at bounding box center [656, 416] width 106 height 20
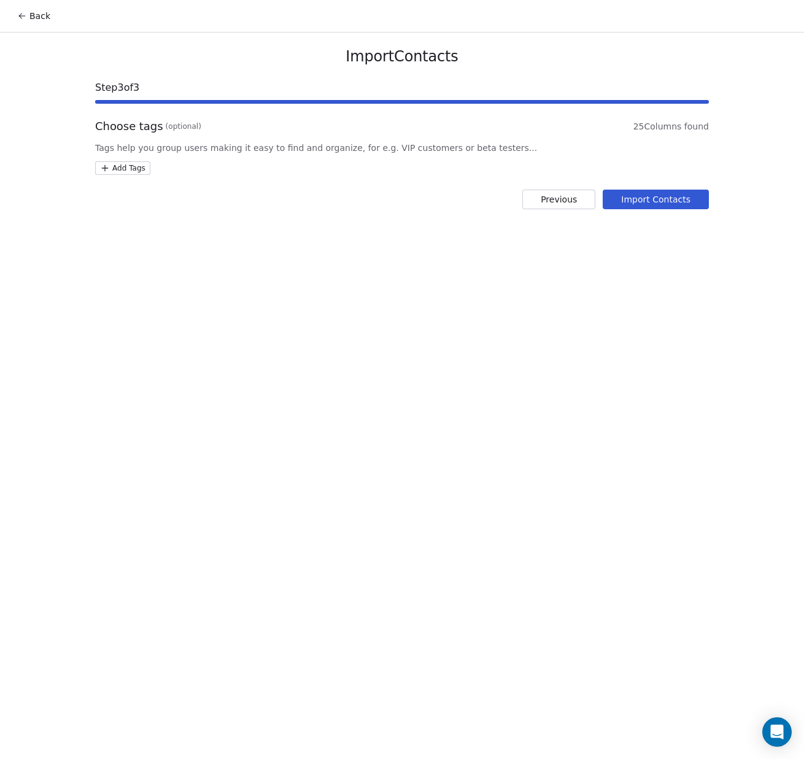
click at [125, 168] on html "Back Import Contacts Step 3 of 3 Choose tags (optional) 25 Columns found Tags h…" at bounding box center [402, 379] width 804 height 759
click at [342, 277] on html "Back Import Contacts Step 3 of 3 Choose tags (optional) 25 Columns found Tags h…" at bounding box center [402, 379] width 804 height 759
click at [681, 202] on button "Import Contacts" at bounding box center [656, 200] width 106 height 20
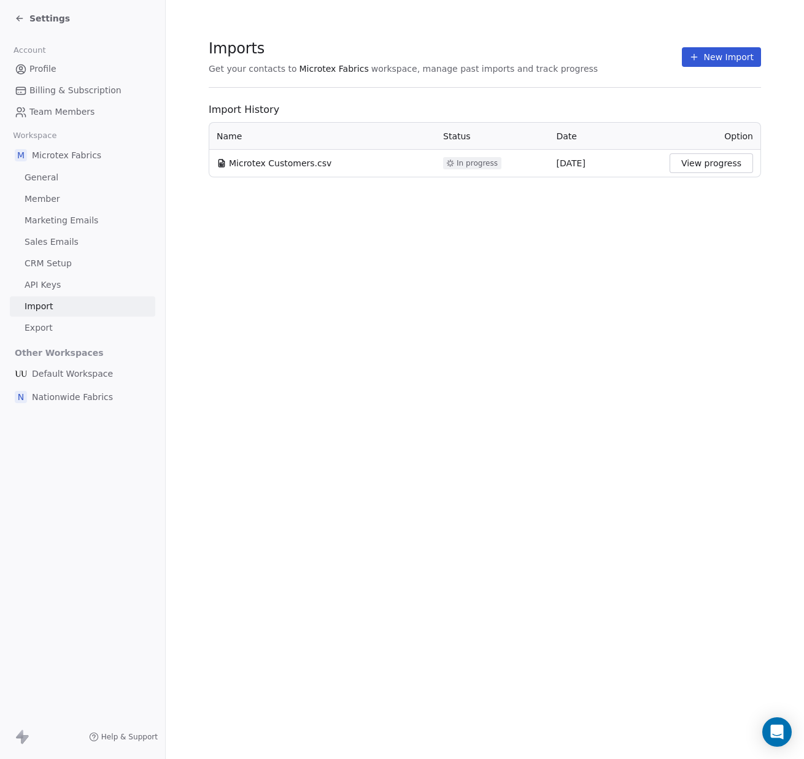
click at [697, 168] on button "View progress" at bounding box center [710, 163] width 83 height 20
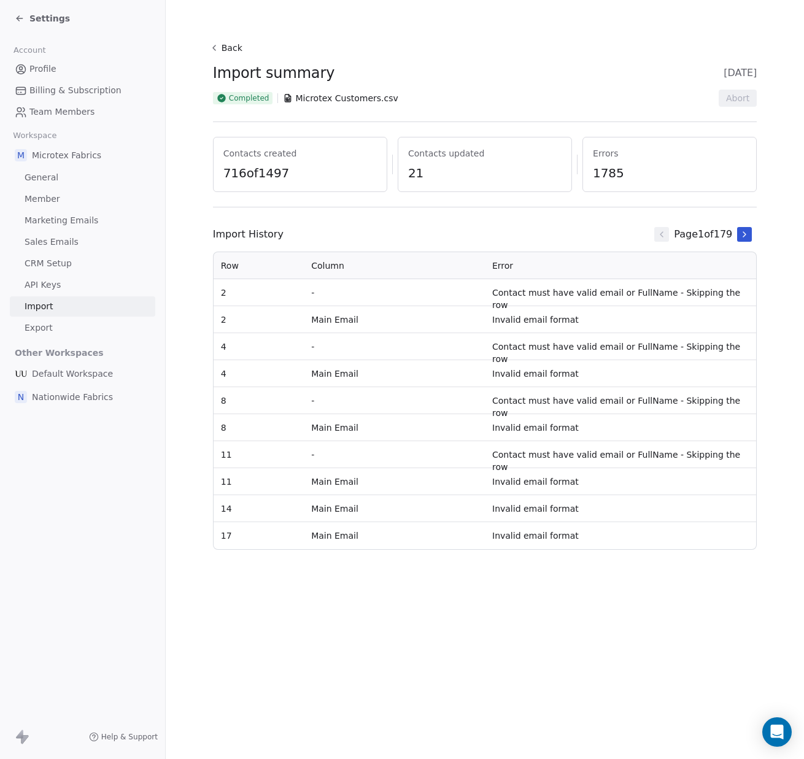
click at [603, 179] on span "1785" at bounding box center [669, 172] width 153 height 17
click at [29, 21] on span "Settings" at bounding box center [49, 18] width 40 height 12
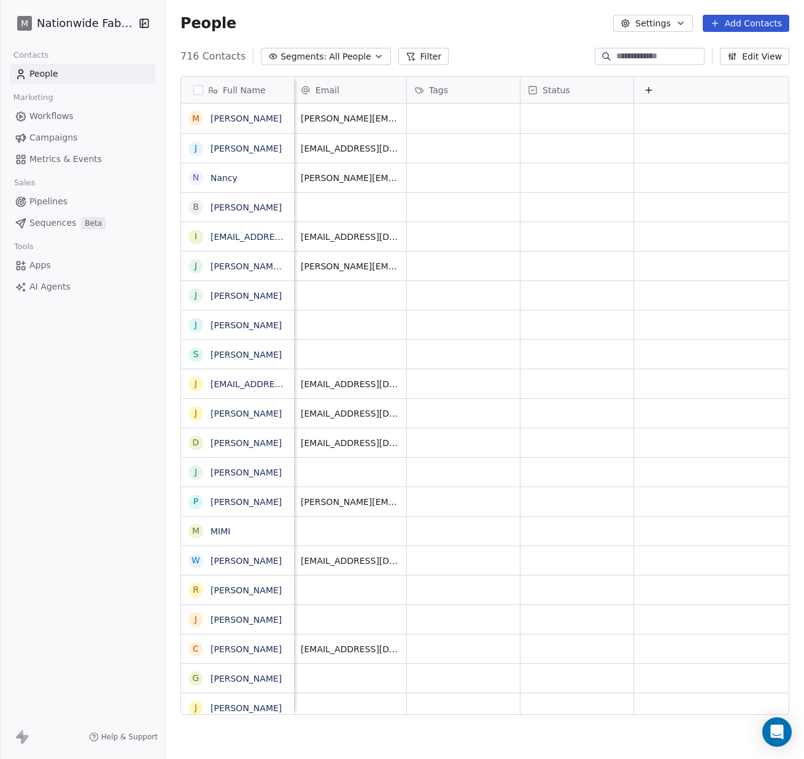
click at [753, 60] on button "Edit View" at bounding box center [754, 56] width 69 height 17
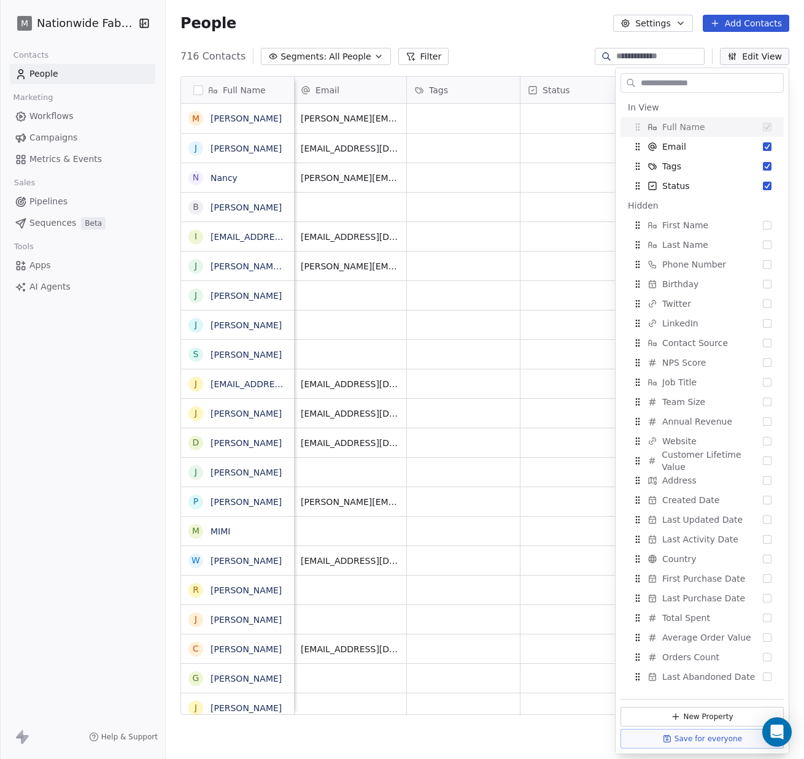
click at [714, 87] on input "text" at bounding box center [710, 83] width 145 height 18
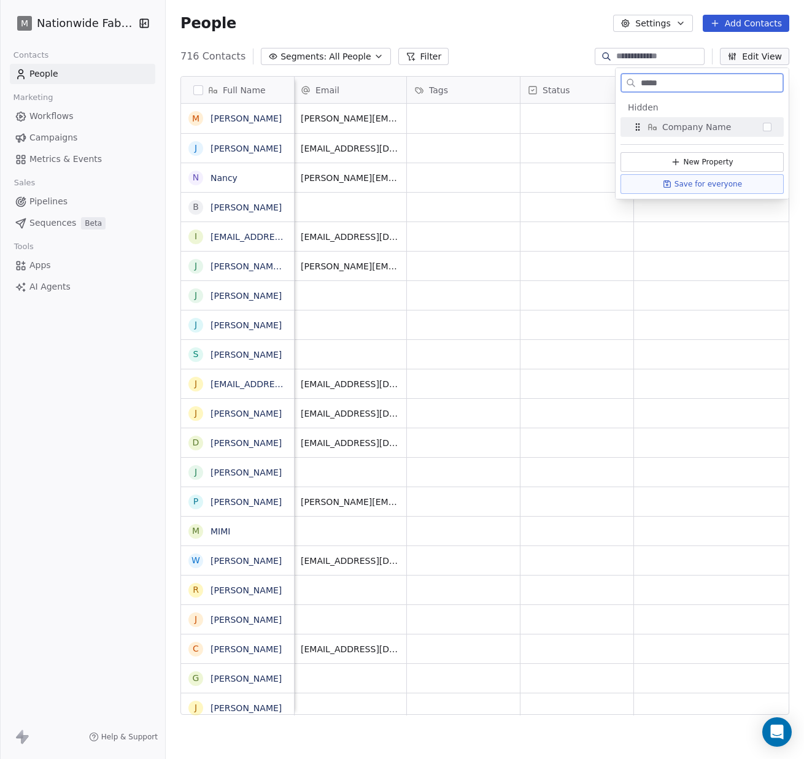
click at [763, 127] on button "Suggestions" at bounding box center [767, 127] width 9 height 9
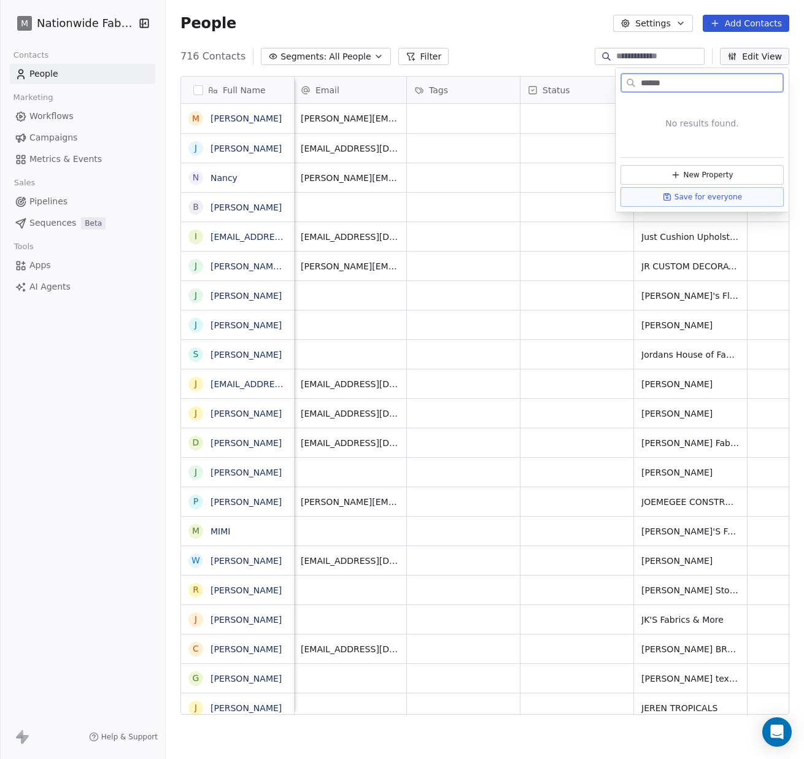
type input "******"
click at [716, 194] on button "Save for everyone" at bounding box center [701, 197] width 163 height 20
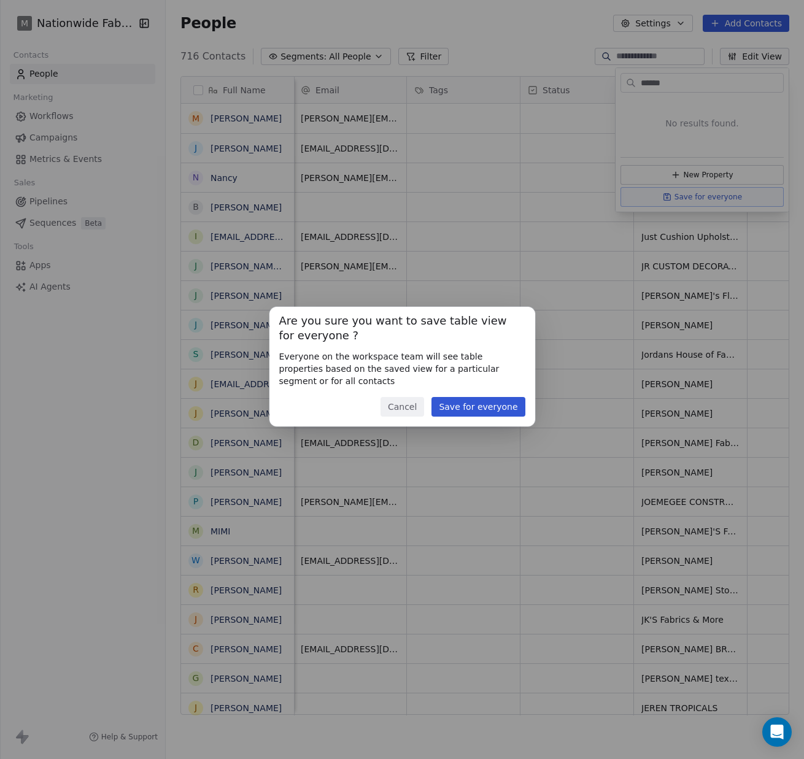
drag, startPoint x: 471, startPoint y: 402, endPoint x: 511, endPoint y: 299, distance: 111.1
click at [471, 402] on button "Save for everyone" at bounding box center [477, 407] width 93 height 20
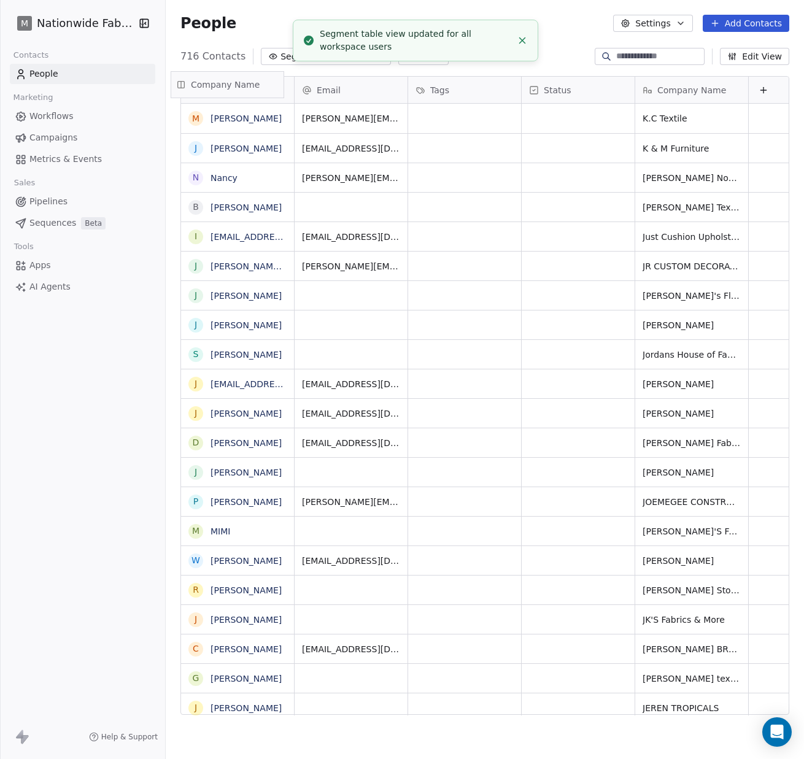
drag, startPoint x: 684, startPoint y: 90, endPoint x: 234, endPoint y: 82, distance: 449.8
click at [234, 82] on div "Full Name M [PERSON_NAME] [PERSON_NAME] N [PERSON_NAME] [PERSON_NAME] i [EMAIL_…" at bounding box center [484, 396] width 607 height 639
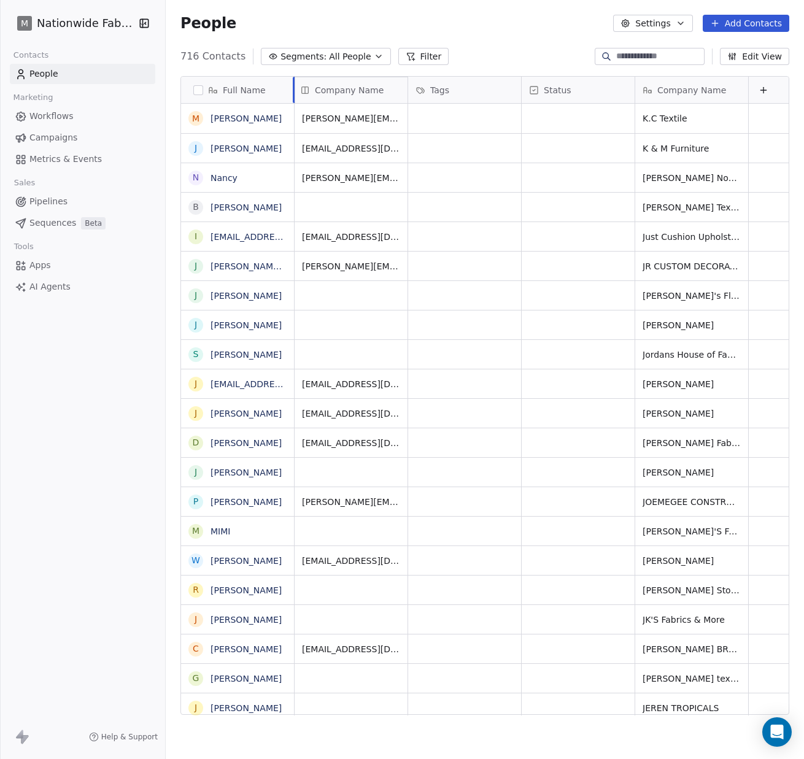
drag, startPoint x: 631, startPoint y: 84, endPoint x: 272, endPoint y: 80, distance: 359.6
click at [272, 80] on div "Full Name M [PERSON_NAME] [PERSON_NAME] N [PERSON_NAME] [PERSON_NAME] i [EMAIL_…" at bounding box center [484, 396] width 607 height 639
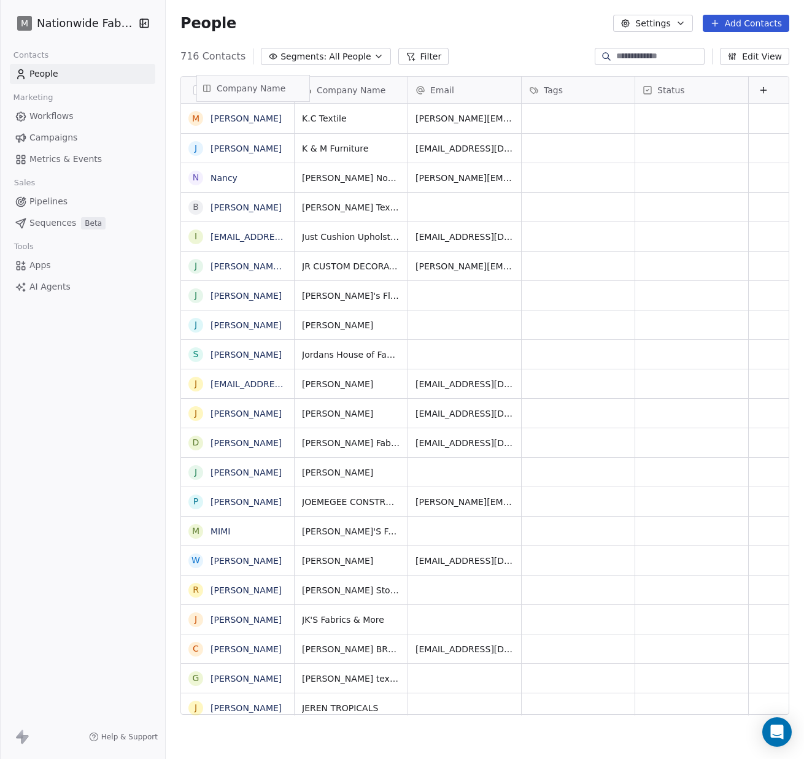
drag, startPoint x: 336, startPoint y: 88, endPoint x: 248, endPoint y: 86, distance: 87.8
click at [248, 86] on div "Full Name M [PERSON_NAME] [PERSON_NAME] N [PERSON_NAME] [PERSON_NAME] i [EMAIL_…" at bounding box center [484, 396] width 607 height 639
click at [638, 53] on input at bounding box center [659, 56] width 86 height 12
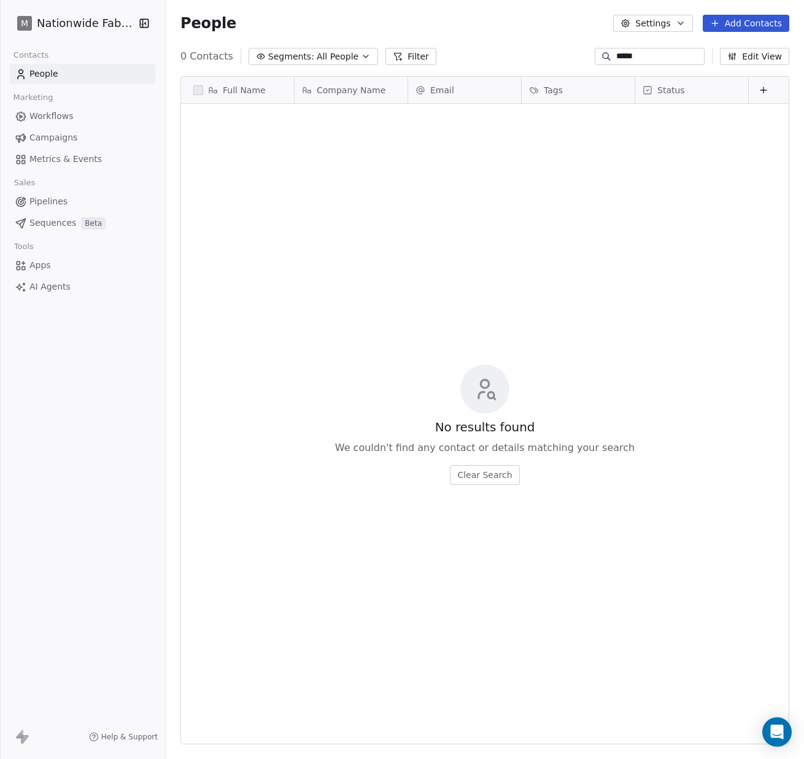
scroll to position [668, 638]
type input "*"
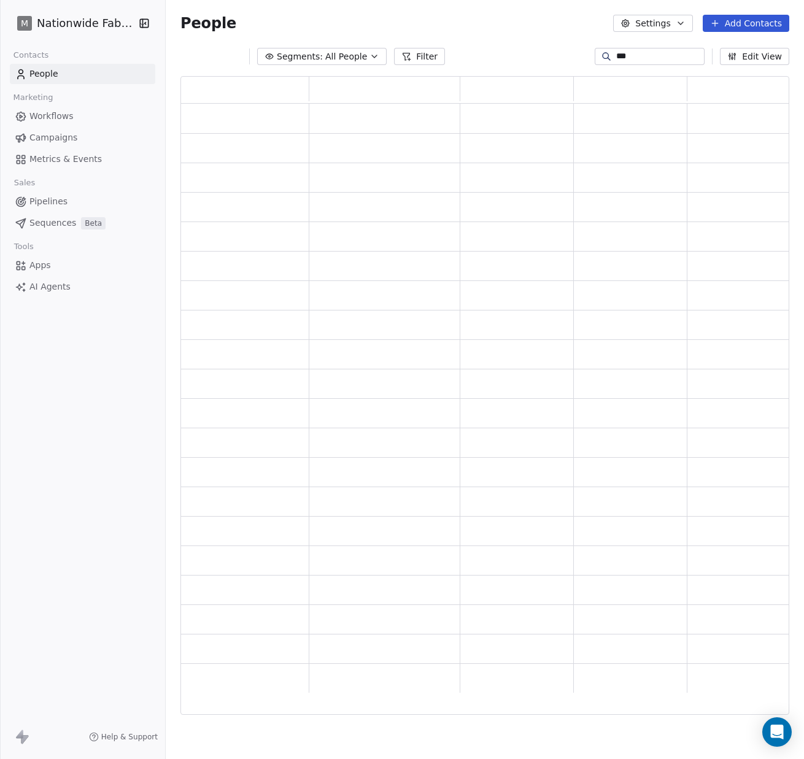
scroll to position [0, 0]
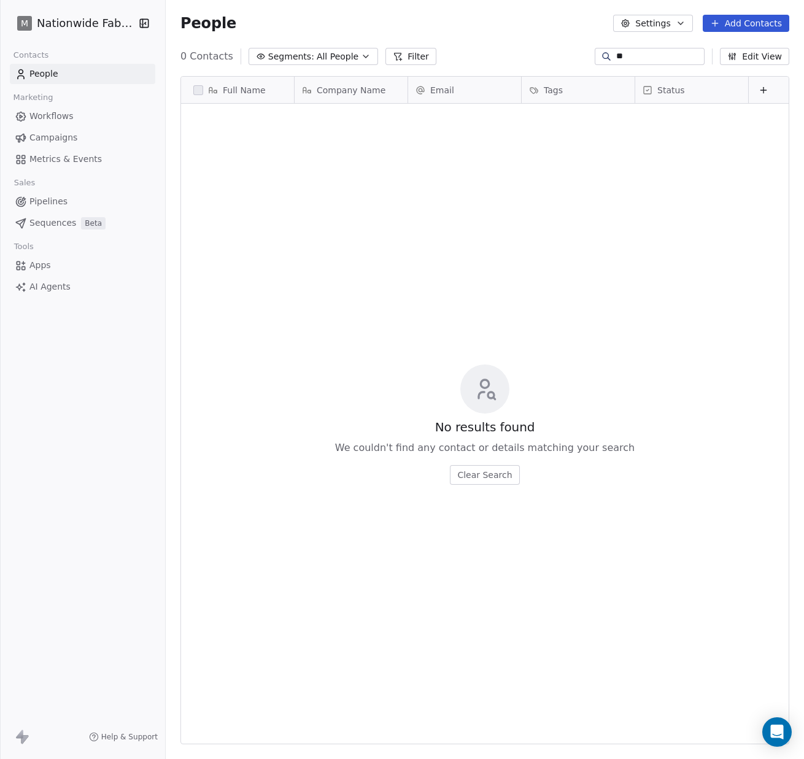
type input "*"
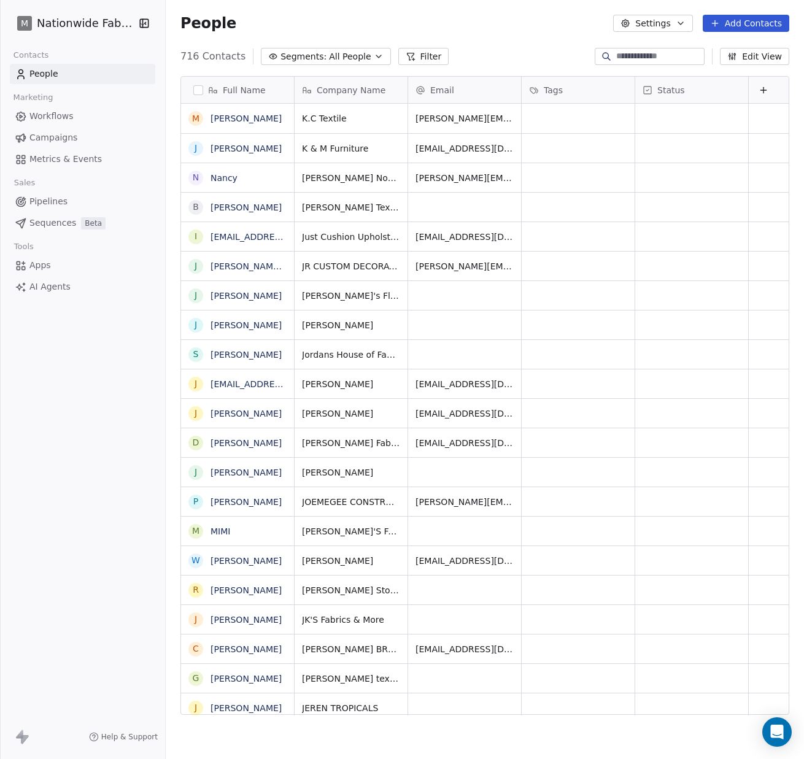
click at [198, 89] on button "button" at bounding box center [198, 90] width 10 height 10
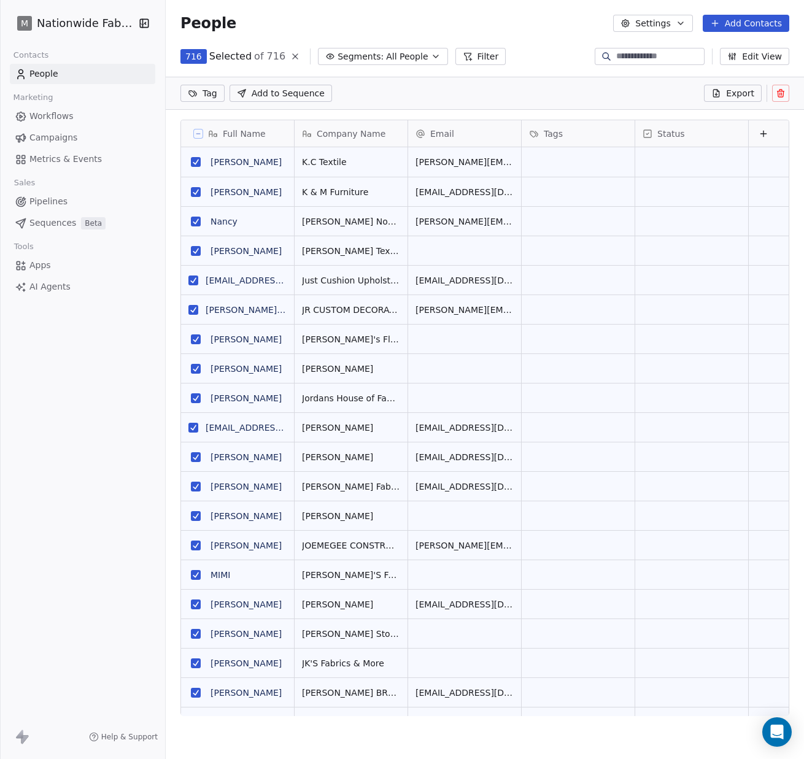
click at [680, 26] on icon "button" at bounding box center [681, 23] width 10 height 10
click at [564, 61] on html "M Nationwide Fabrics Contacts People Marketing Workflows Campaigns Metrics & Ev…" at bounding box center [402, 379] width 804 height 759
click at [784, 91] on icon at bounding box center [780, 91] width 7 height 0
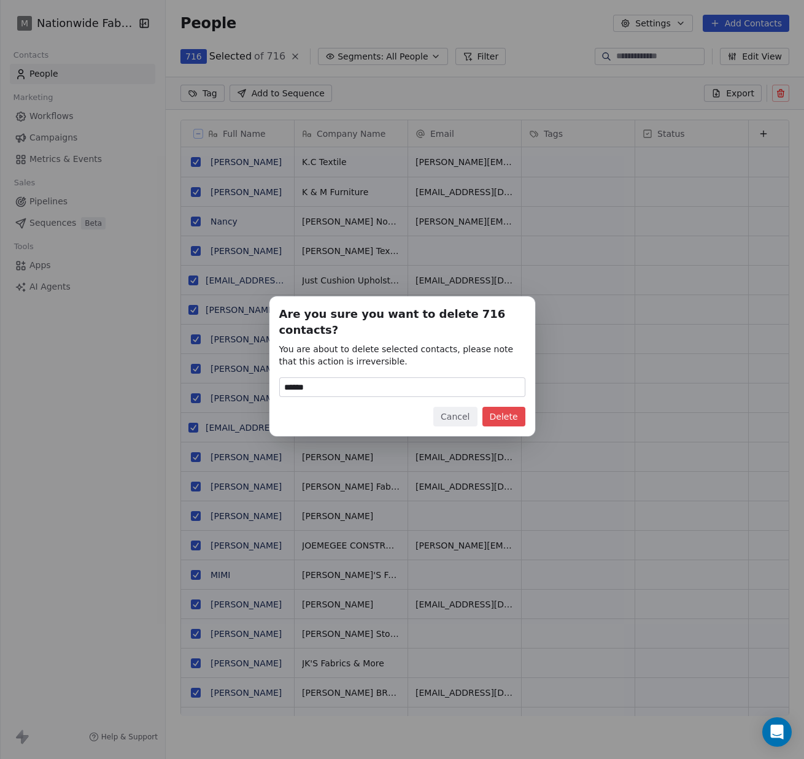
type input "******"
drag, startPoint x: 503, startPoint y: 407, endPoint x: 489, endPoint y: 404, distance: 14.4
click at [502, 407] on button "Delete" at bounding box center [503, 417] width 43 height 20
